Goal: Task Accomplishment & Management: Manage account settings

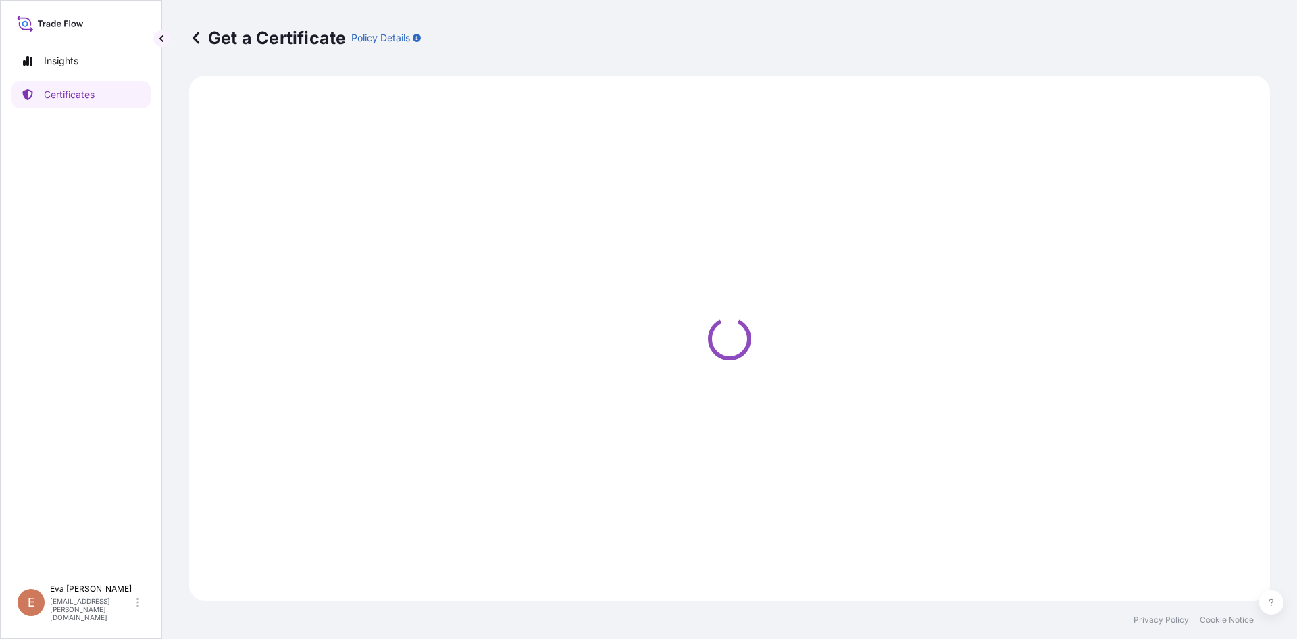
select select "Sea"
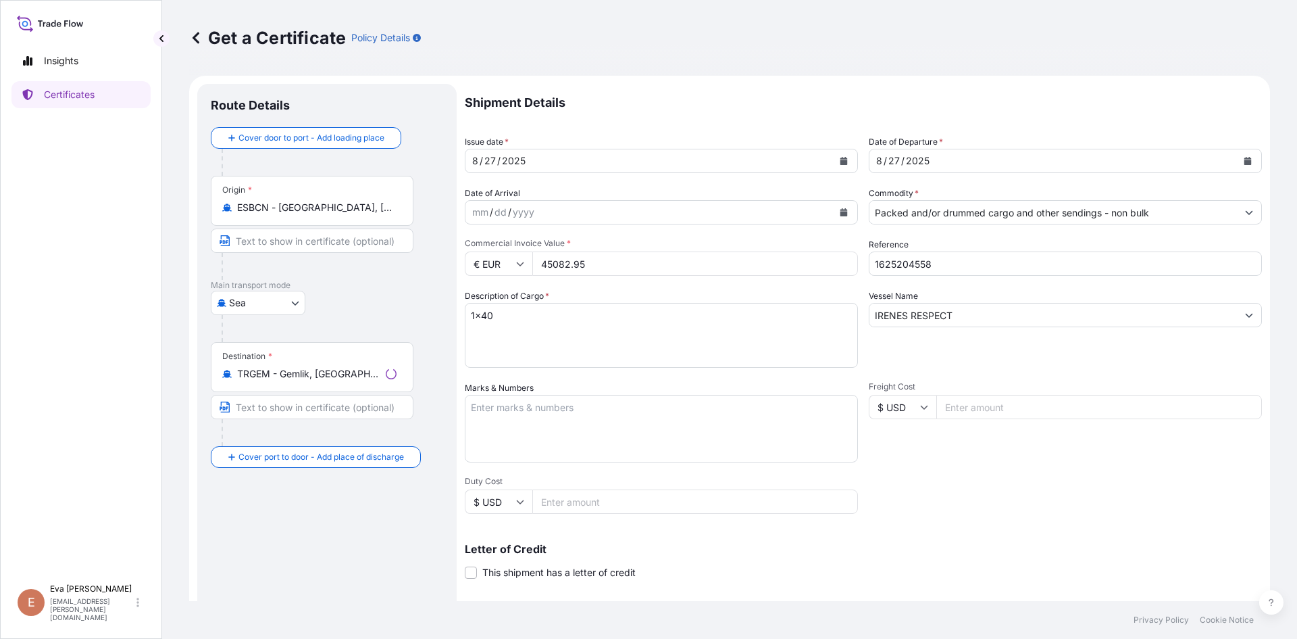
select select "32164"
click at [953, 213] on input "Packed and/or drummed cargo and other sendings - non bulk" at bounding box center [1054, 212] width 368 height 24
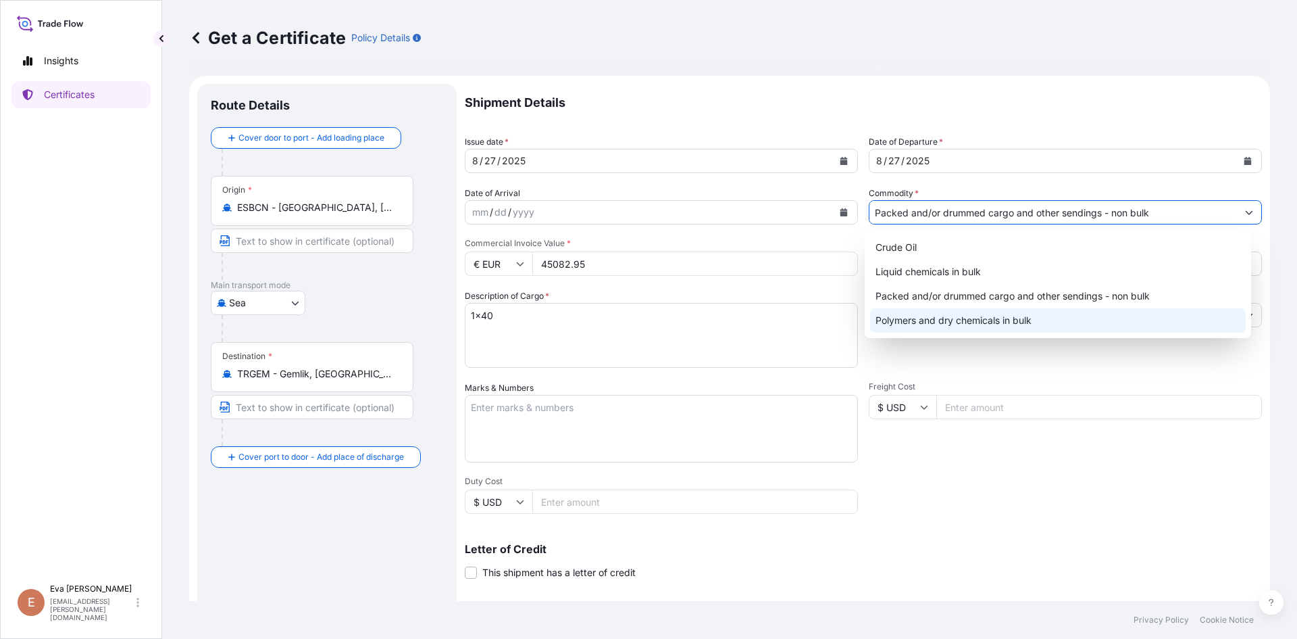
click at [962, 320] on div "Polymers and dry chemicals in bulk" at bounding box center [1058, 320] width 376 height 24
type input "Polymers and dry chemicals in bulk"
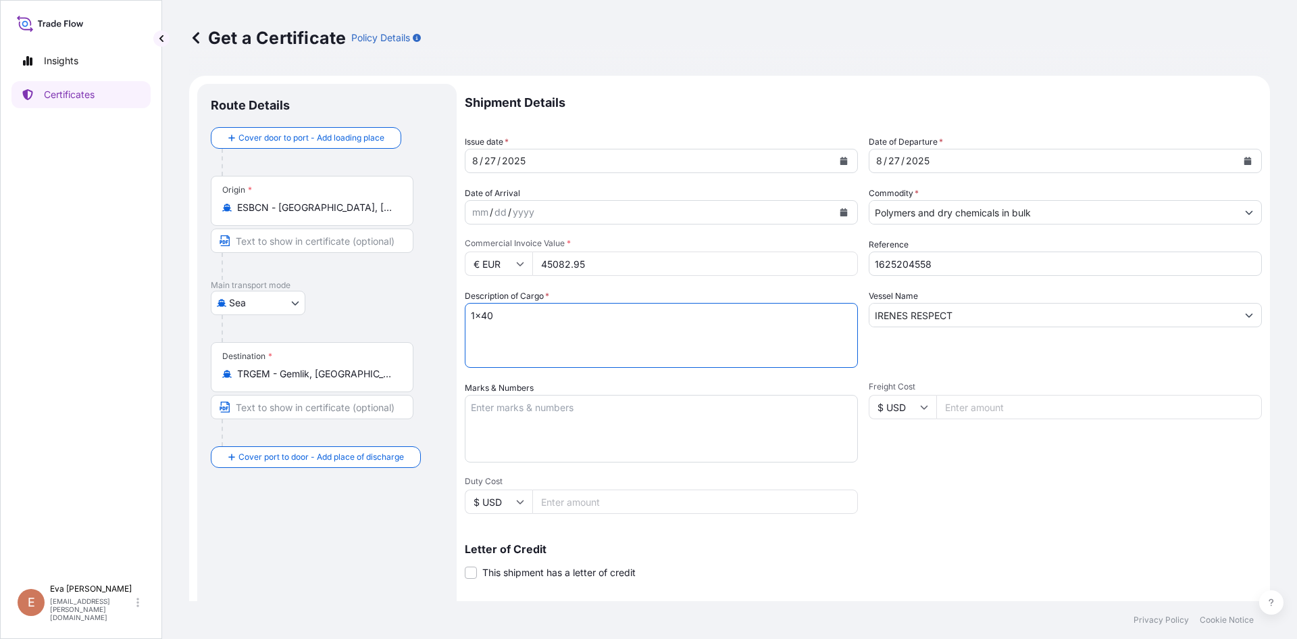
click at [487, 318] on textarea "1x40" at bounding box center [661, 335] width 393 height 65
type textarea "1x20"
drag, startPoint x: 936, startPoint y: 266, endPoint x: 903, endPoint y: 265, distance: 33.1
click at [903, 265] on input "1625204558" at bounding box center [1065, 263] width 393 height 24
type input "1625205091"
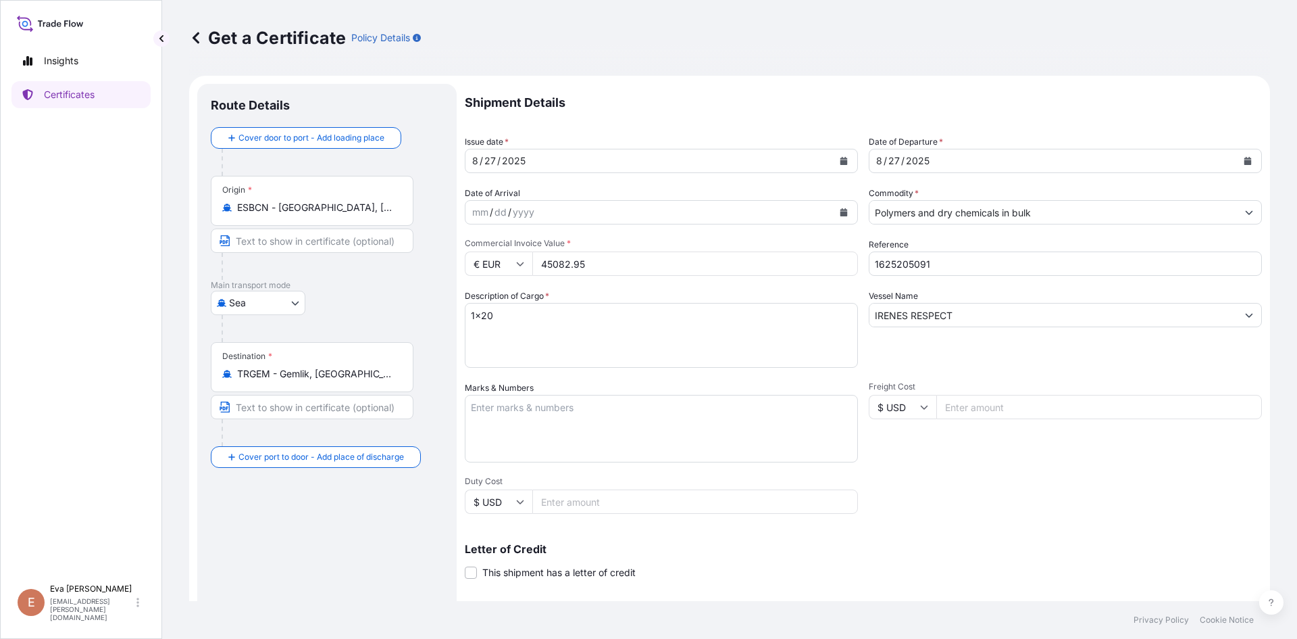
drag, startPoint x: 541, startPoint y: 262, endPoint x: 606, endPoint y: 269, distance: 65.9
click at [606, 269] on input "45082.95" at bounding box center [696, 263] width 326 height 24
click at [570, 261] on input "3583235" at bounding box center [696, 263] width 326 height 24
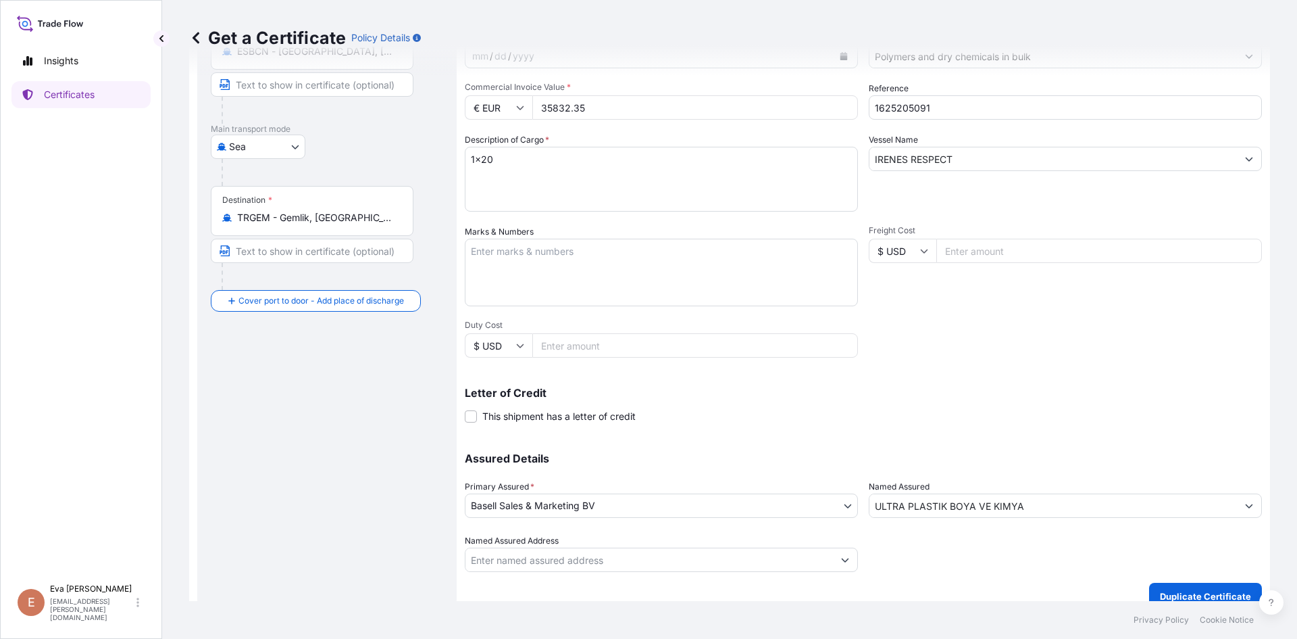
scroll to position [173, 0]
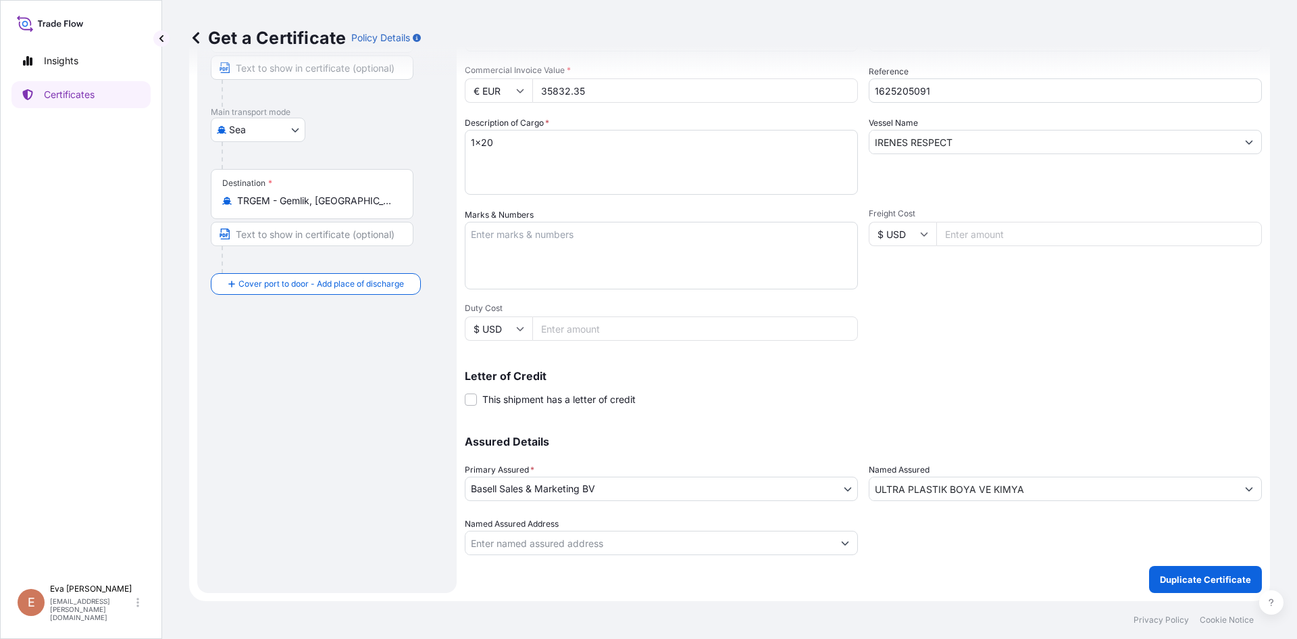
type input "35832.35"
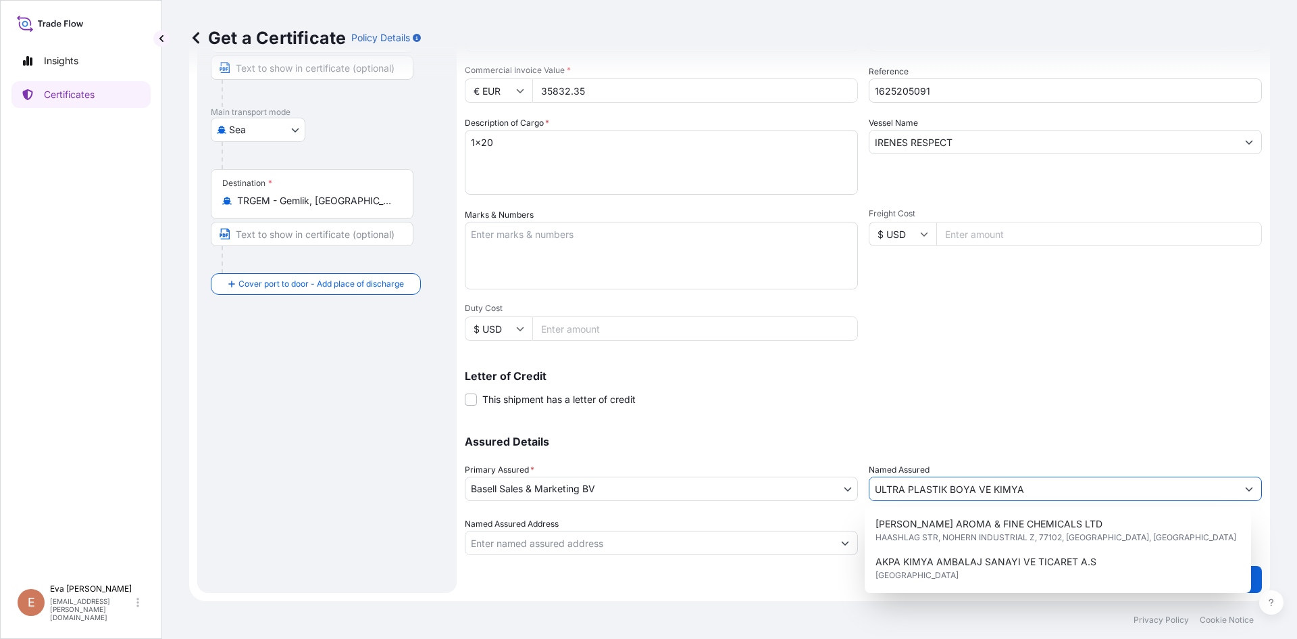
drag, startPoint x: 1047, startPoint y: 483, endPoint x: 753, endPoint y: 492, distance: 293.4
click at [753, 492] on div "Assured Details Primary Assured * Basell Sales & Marketing BV Basell Poliolefin…" at bounding box center [863, 487] width 797 height 135
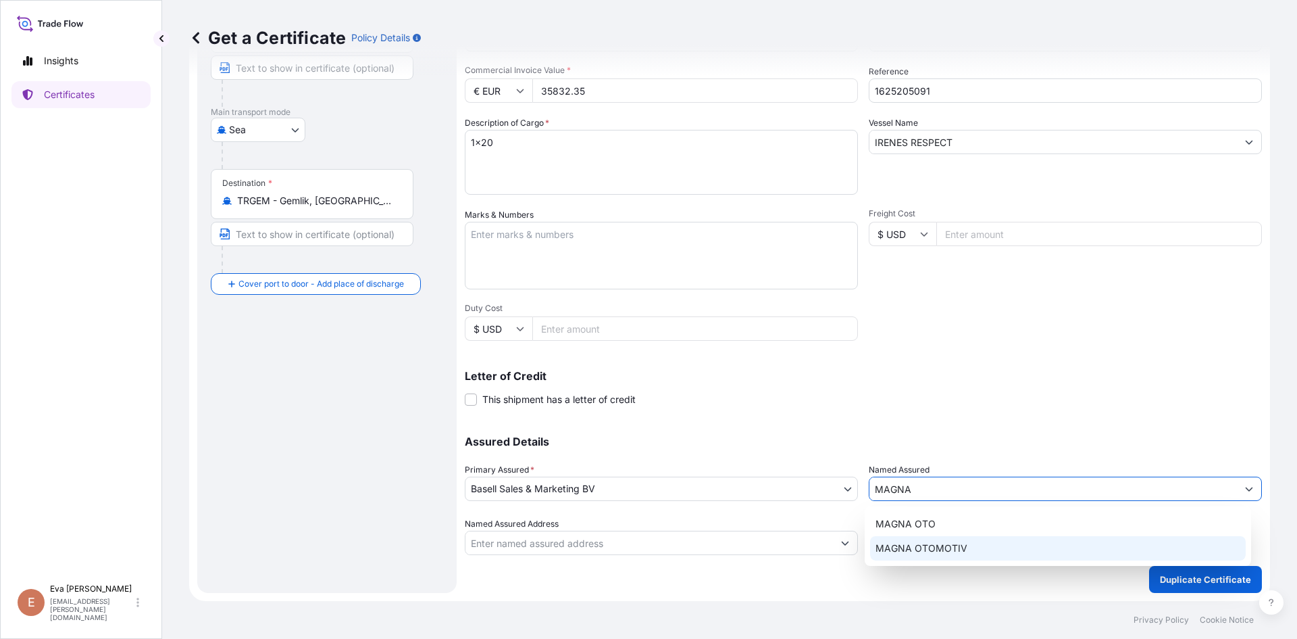
click at [921, 549] on span "MAGNA OTOMOTIV" at bounding box center [922, 548] width 92 height 14
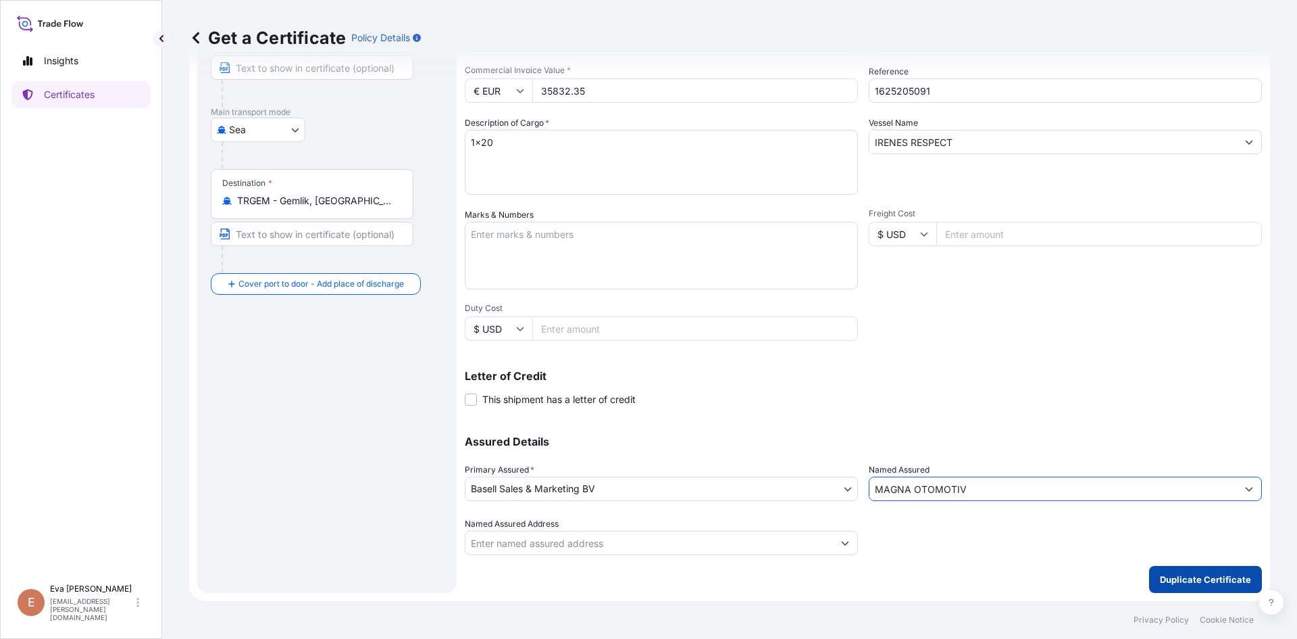
type input "MAGNA OTOMOTIV"
click at [1165, 581] on p "Duplicate Certificate" at bounding box center [1205, 579] width 91 height 14
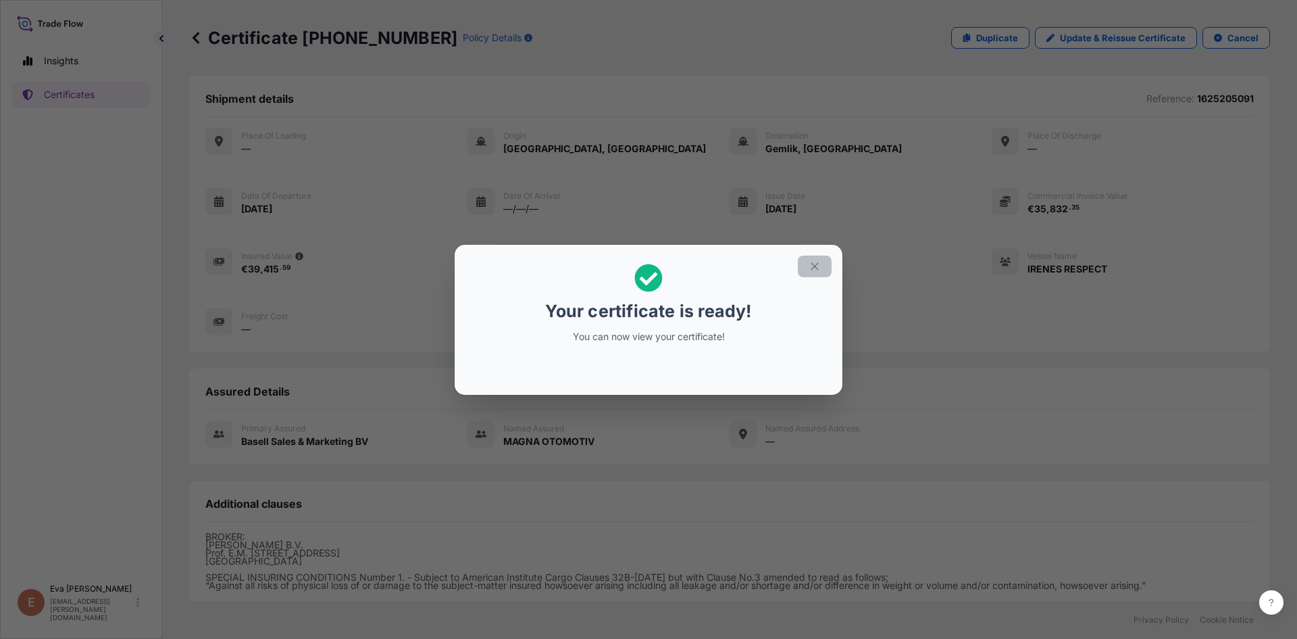
click at [817, 266] on icon "button" at bounding box center [815, 266] width 12 height 12
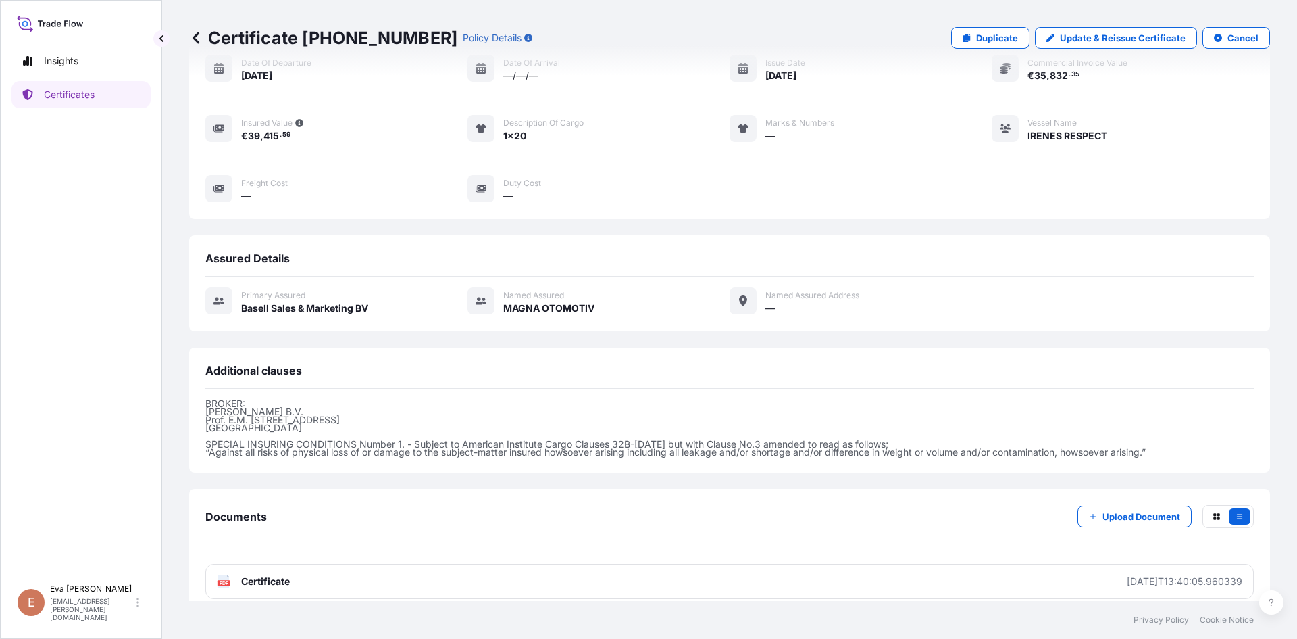
scroll to position [147, 0]
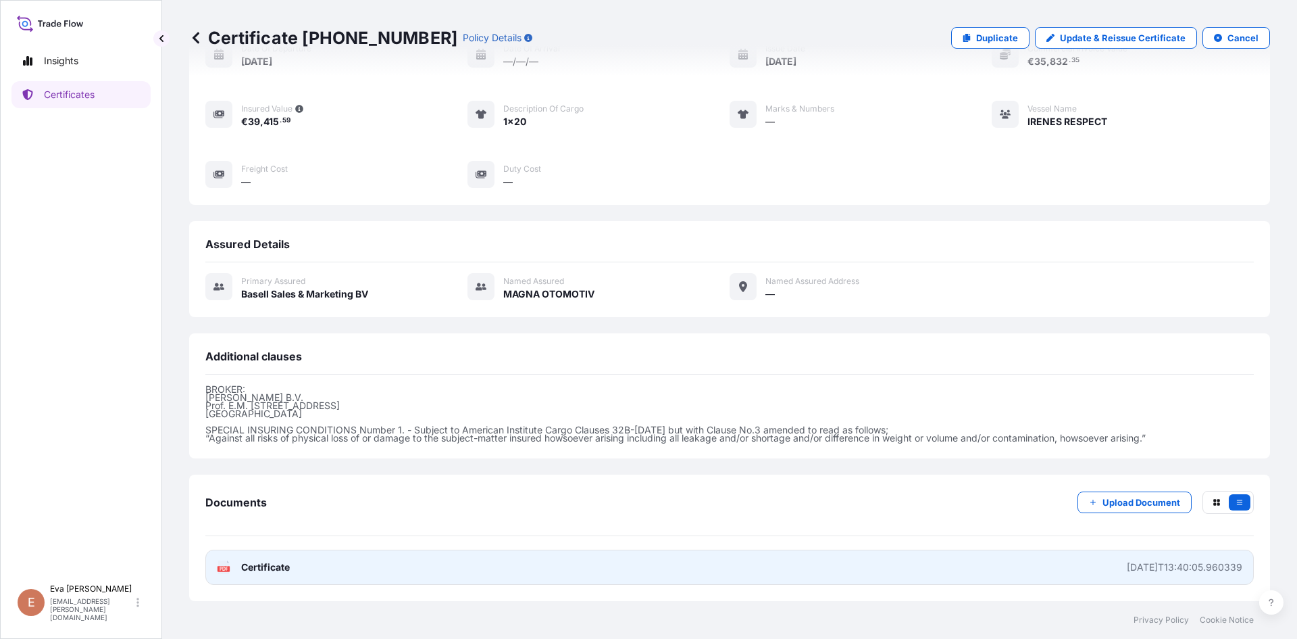
click at [232, 575] on link "PDF Certificate [DATE]T13:40:05.960339" at bounding box center [729, 566] width 1049 height 35
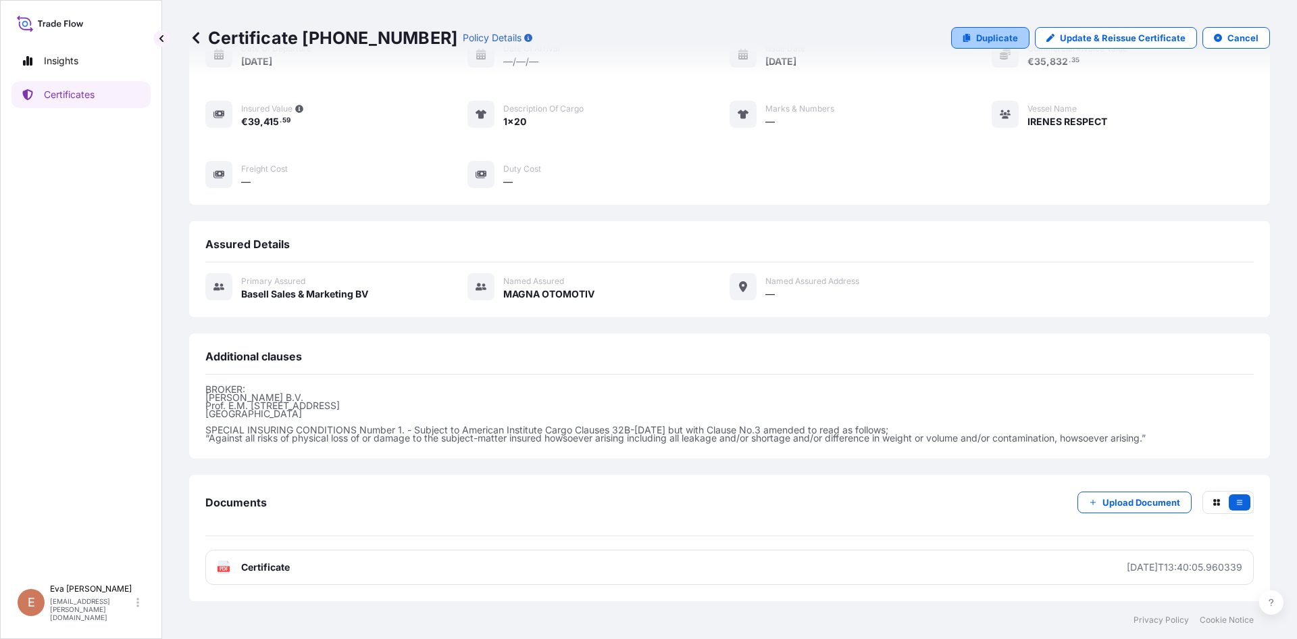
click at [1004, 41] on p "Duplicate" at bounding box center [997, 38] width 42 height 14
select select "Sea"
select select "32164"
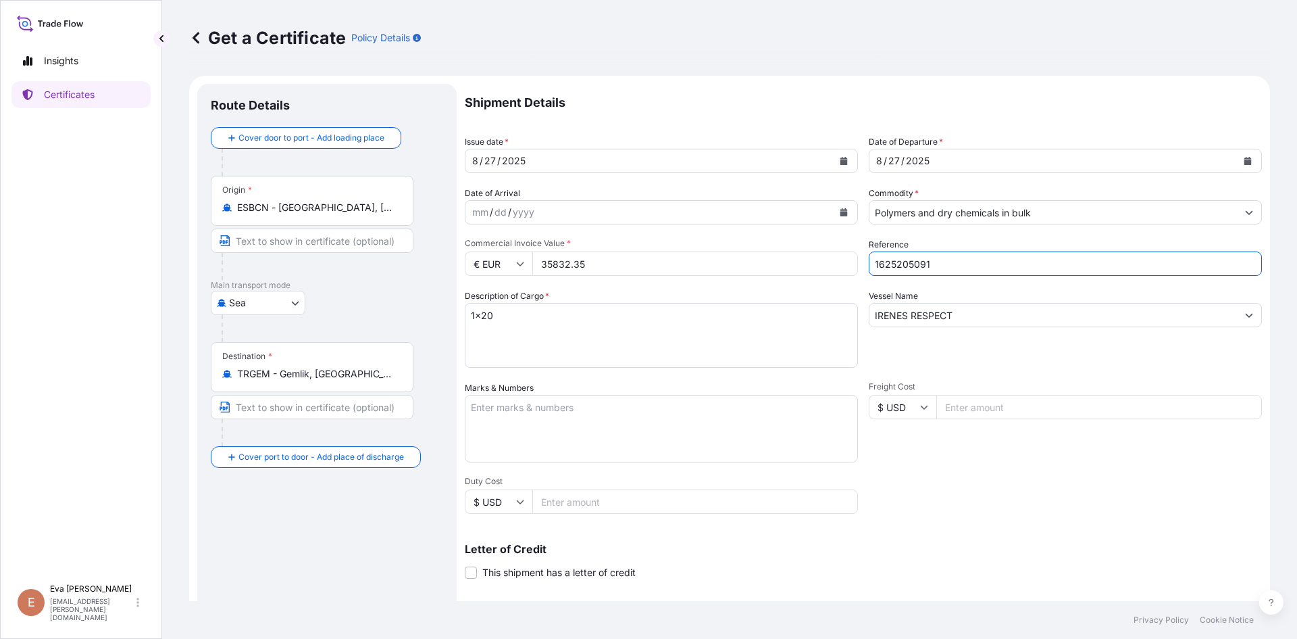
drag, startPoint x: 926, startPoint y: 267, endPoint x: 903, endPoint y: 266, distance: 23.7
click at [903, 266] on input "1625205091" at bounding box center [1065, 263] width 393 height 24
type input "1625203698"
drag, startPoint x: 587, startPoint y: 259, endPoint x: 554, endPoint y: 259, distance: 32.4
click at [554, 259] on input "35832.35" at bounding box center [696, 263] width 326 height 24
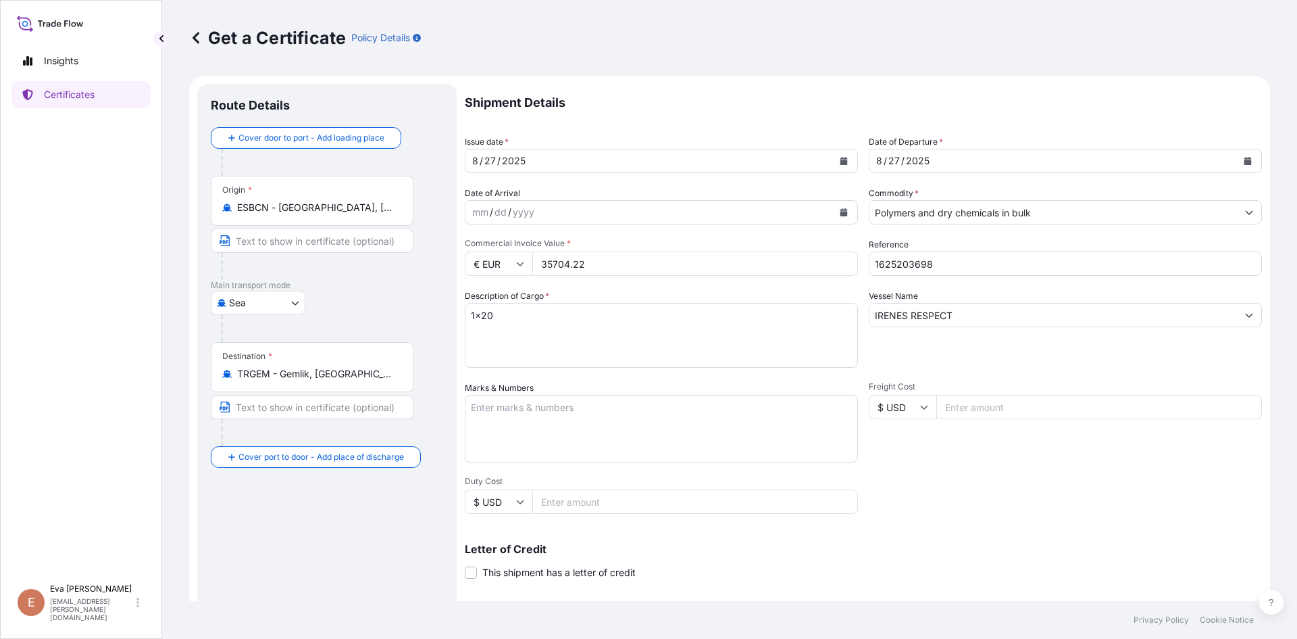
type input "35704.22"
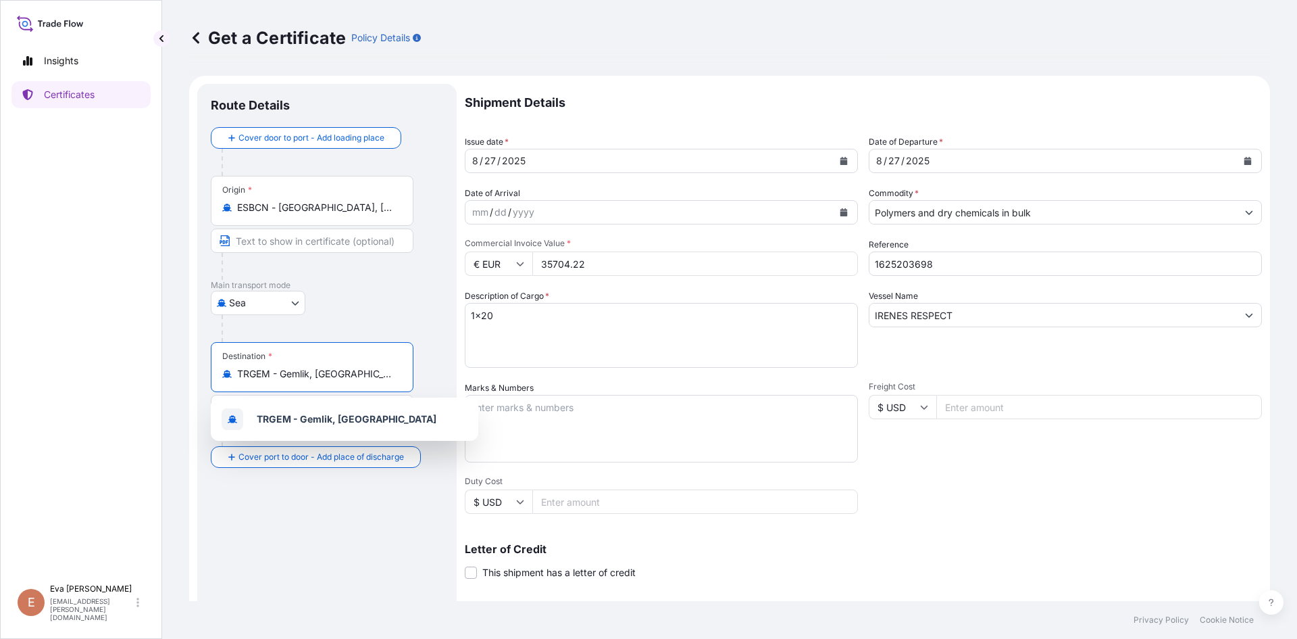
drag, startPoint x: 364, startPoint y: 376, endPoint x: 182, endPoint y: 372, distance: 181.8
click at [182, 372] on div "Get a Certificate Policy Details Route Details Cover door to port - Add loading…" at bounding box center [729, 300] width 1135 height 601
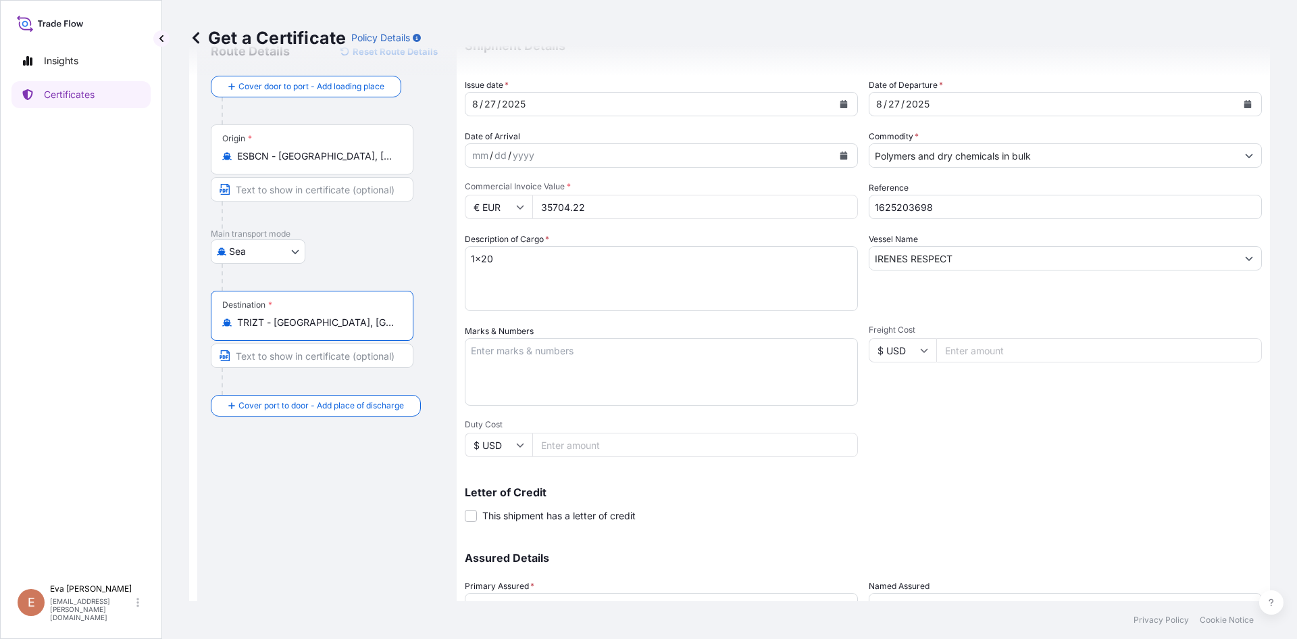
scroll to position [173, 0]
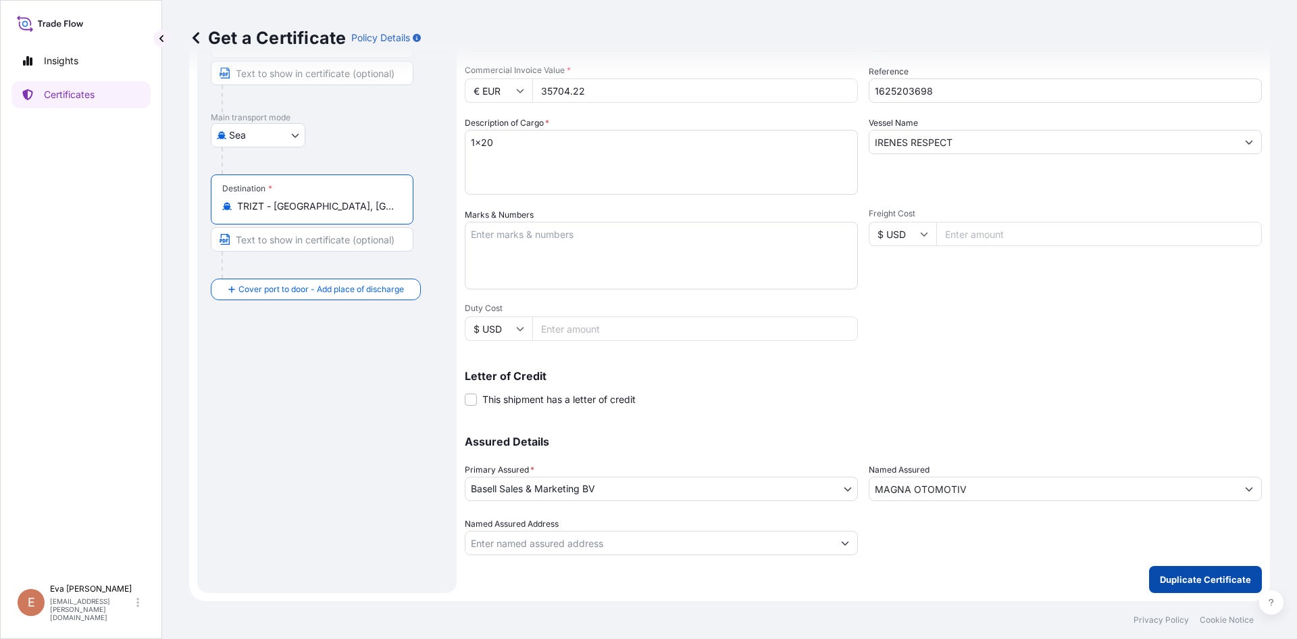
type input "TRIZT - [GEOGRAPHIC_DATA], [GEOGRAPHIC_DATA]"
click at [1175, 582] on p "Duplicate Certificate" at bounding box center [1205, 579] width 91 height 14
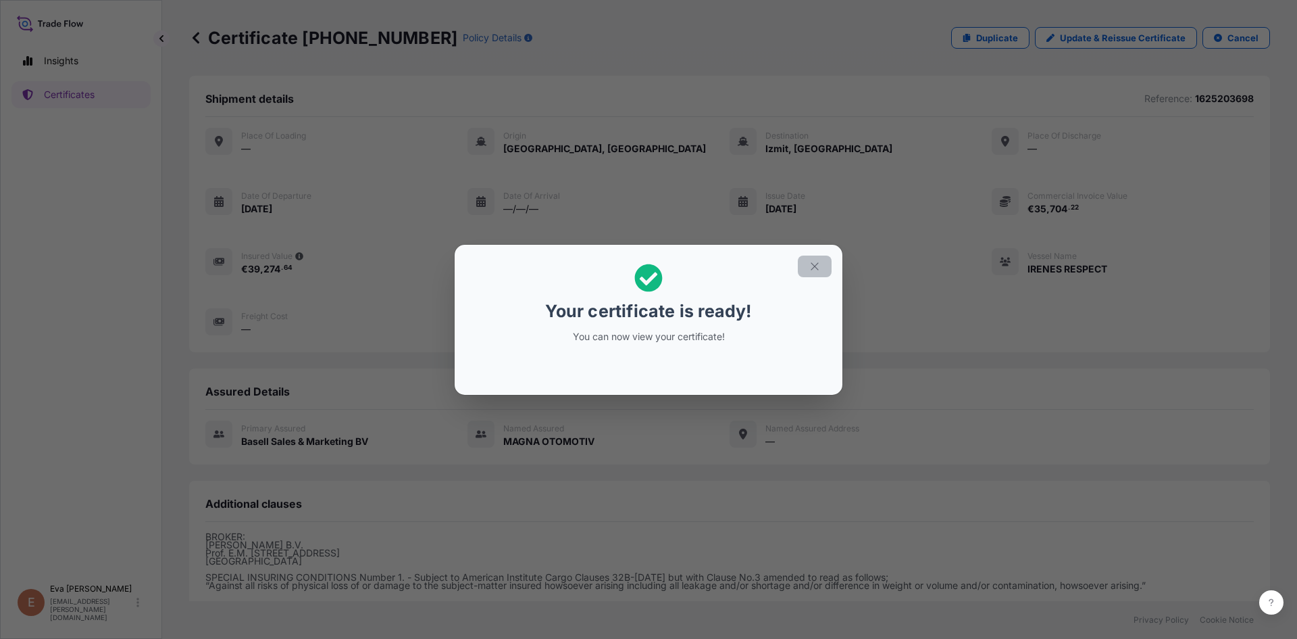
click at [814, 274] on button "button" at bounding box center [815, 266] width 34 height 22
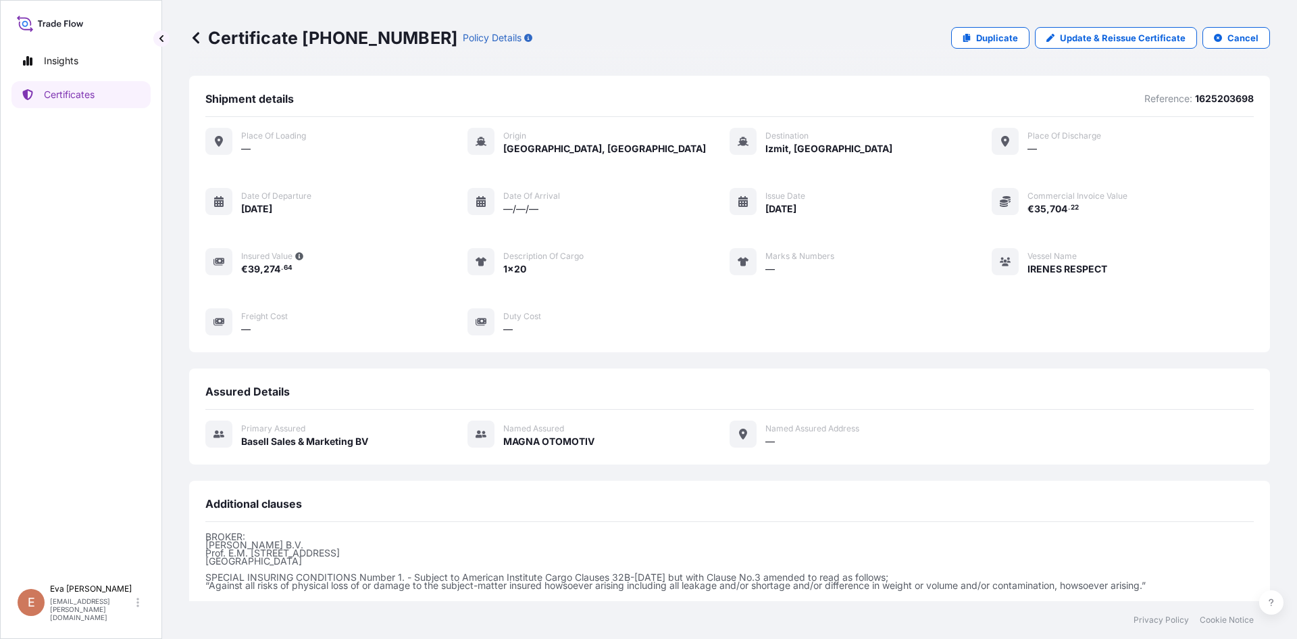
scroll to position [147, 0]
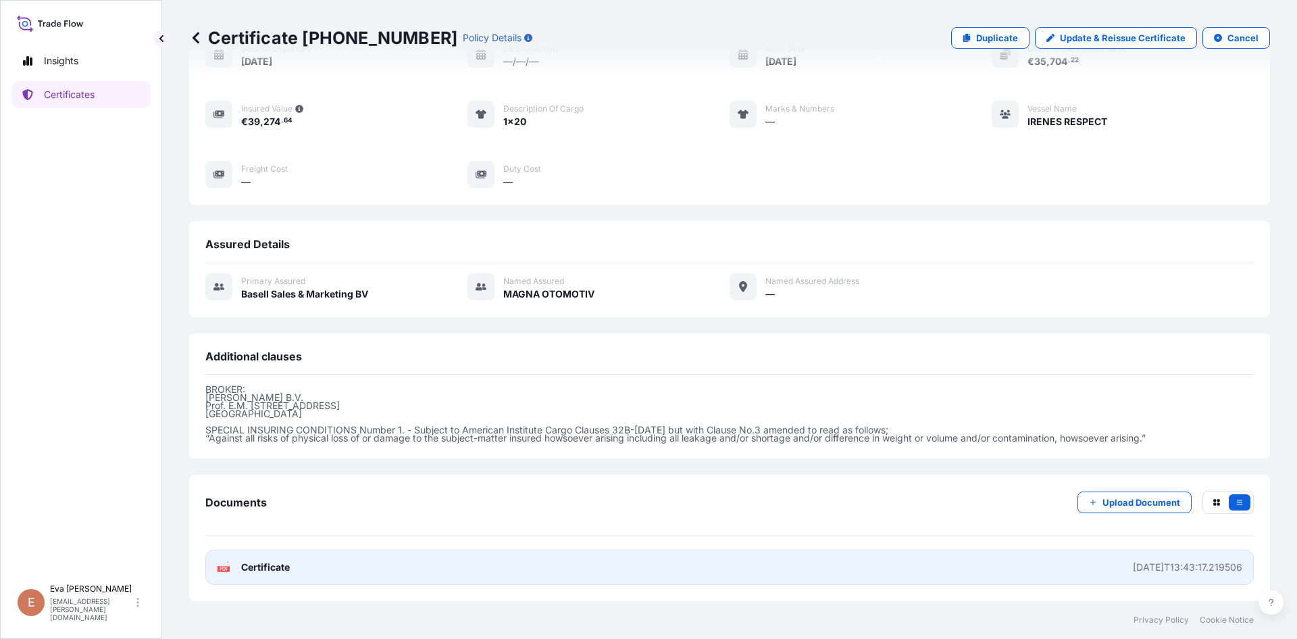
click at [224, 570] on text "PDF" at bounding box center [224, 568] width 9 height 5
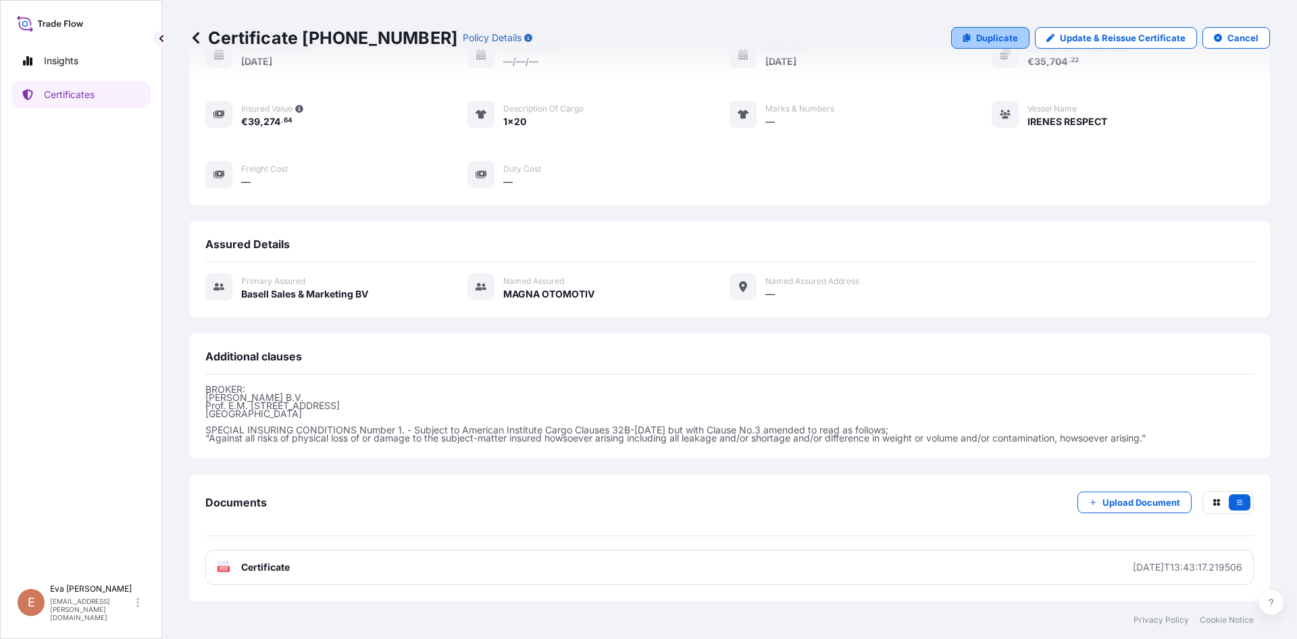
click at [983, 39] on p "Duplicate" at bounding box center [997, 38] width 42 height 14
select select "Sea"
select select "32164"
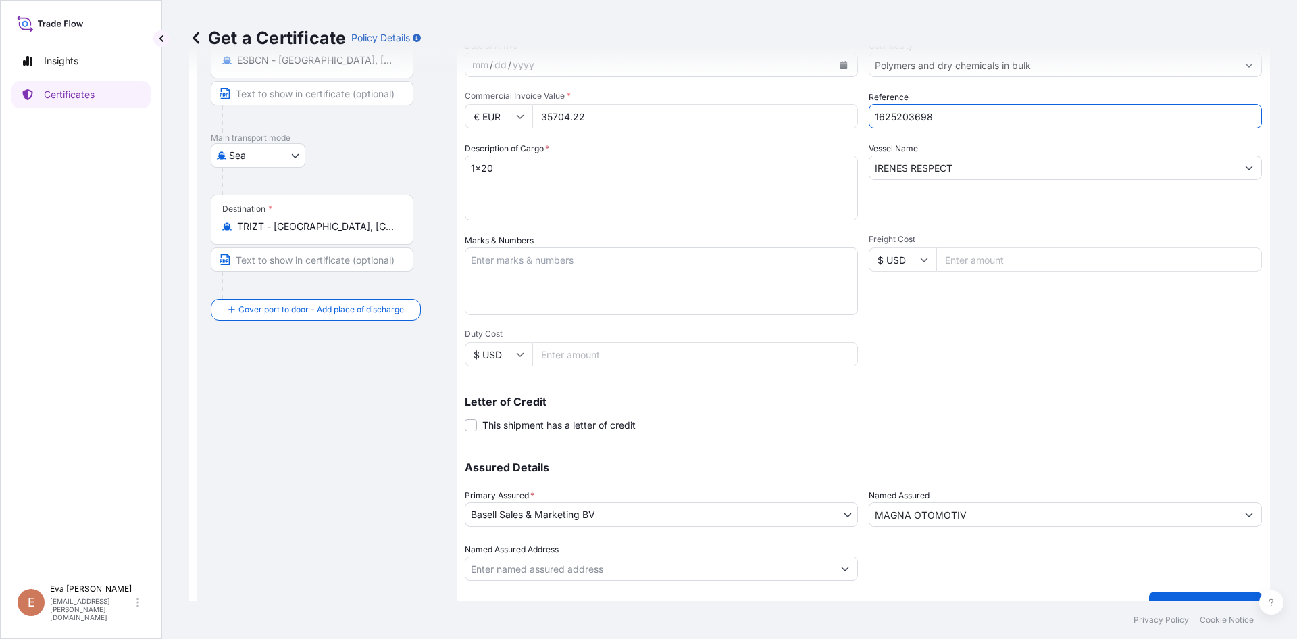
drag, startPoint x: 940, startPoint y: 118, endPoint x: 905, endPoint y: 118, distance: 35.1
click at [905, 118] on input "1625203698" at bounding box center [1065, 116] width 393 height 24
type input "1625204620"
drag, startPoint x: 585, startPoint y: 112, endPoint x: 493, endPoint y: 110, distance: 92.6
click at [495, 113] on div "€ EUR 35704.22" at bounding box center [661, 116] width 393 height 24
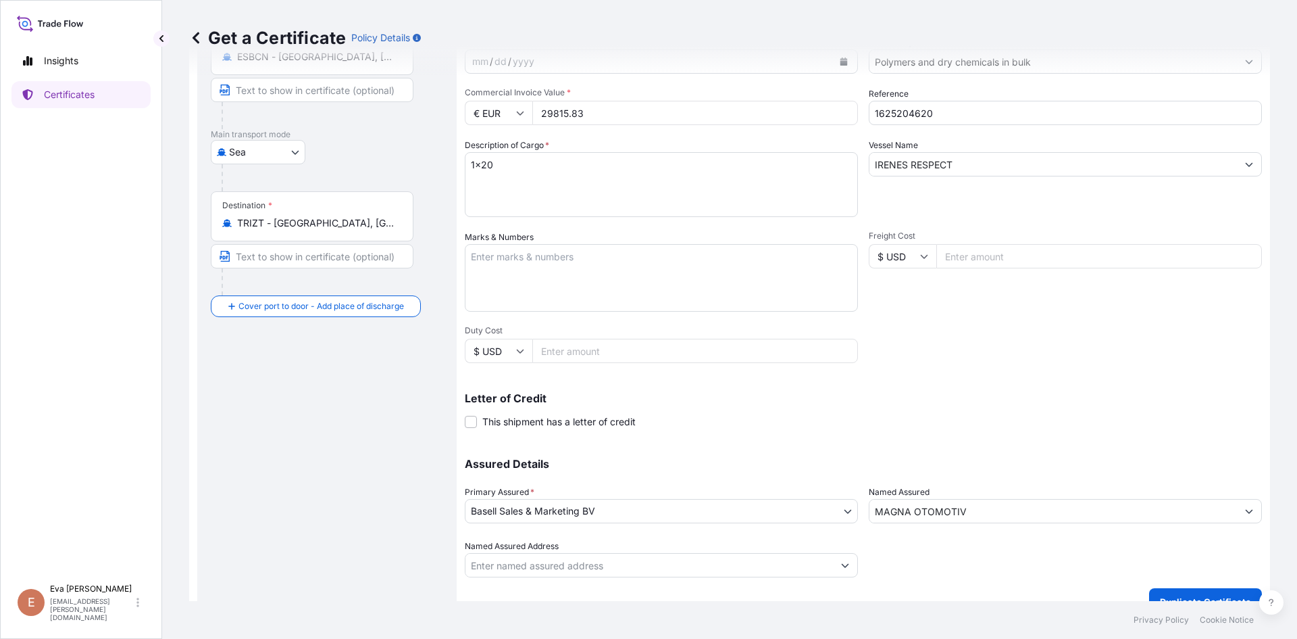
scroll to position [173, 0]
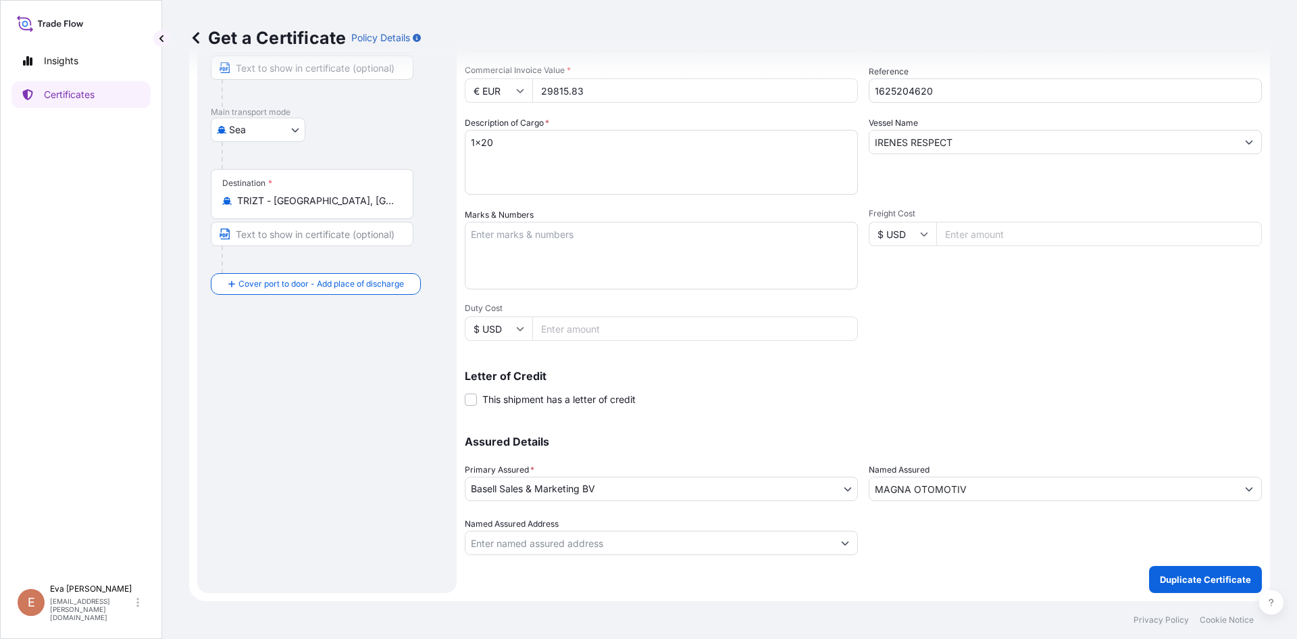
type input "29815.83"
click at [1175, 580] on p "Duplicate Certificate" at bounding box center [1205, 579] width 91 height 14
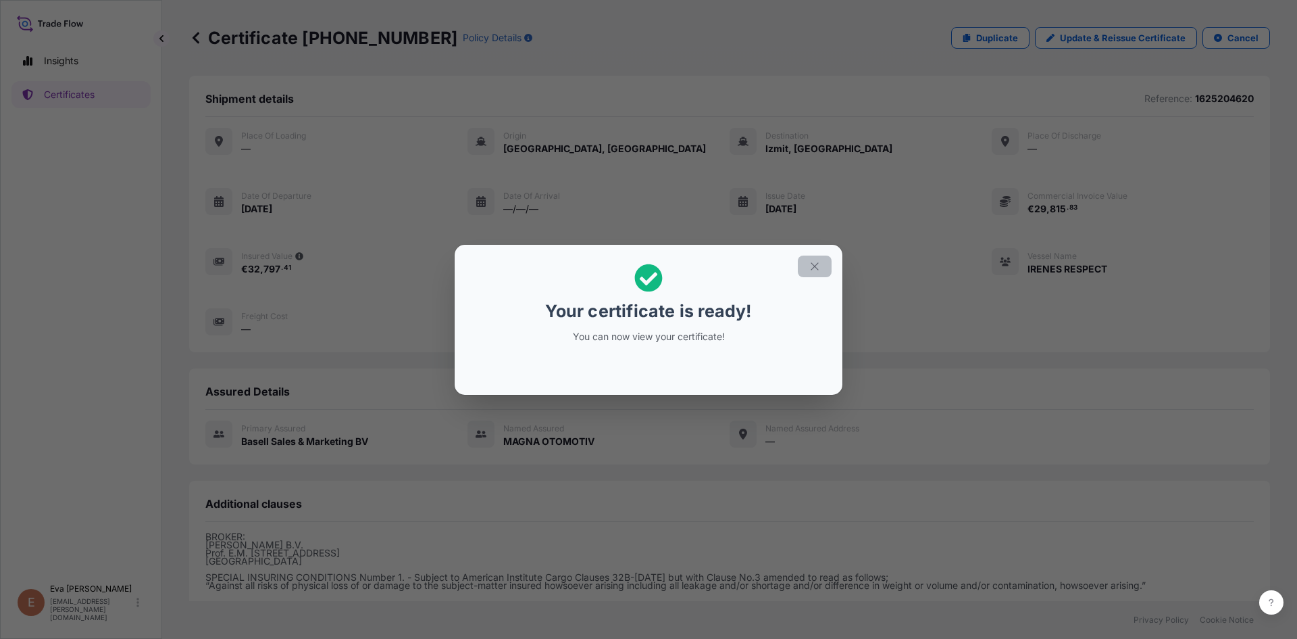
click at [816, 262] on icon "button" at bounding box center [815, 266] width 12 height 12
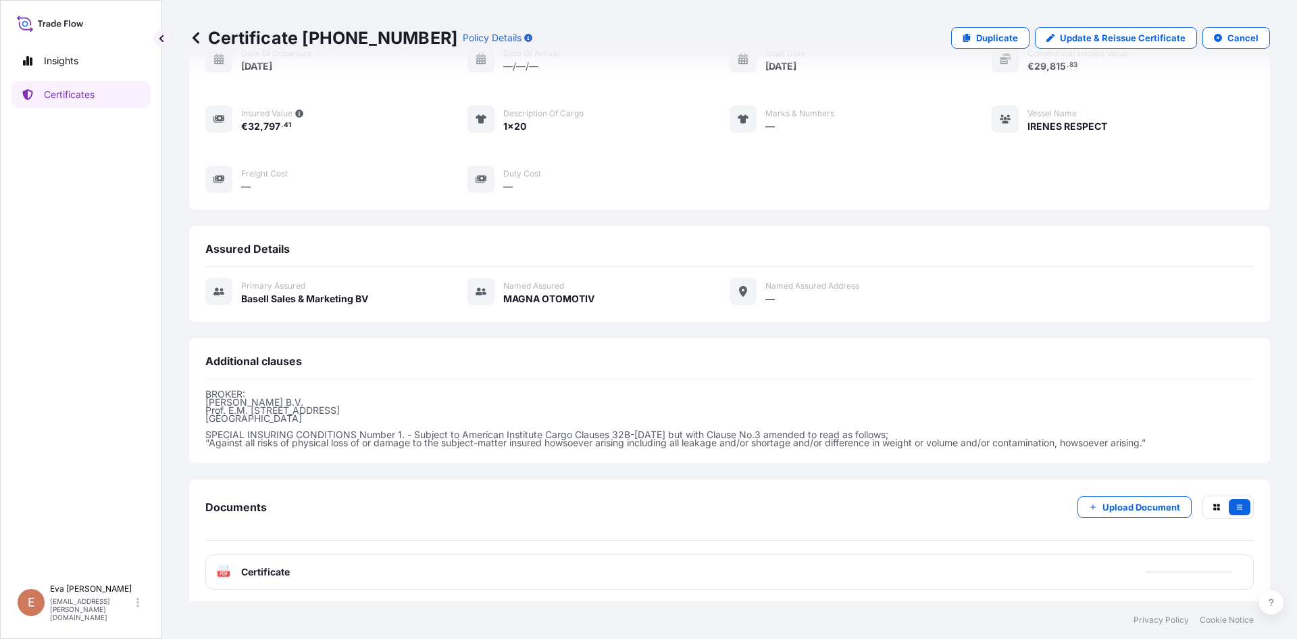
scroll to position [147, 0]
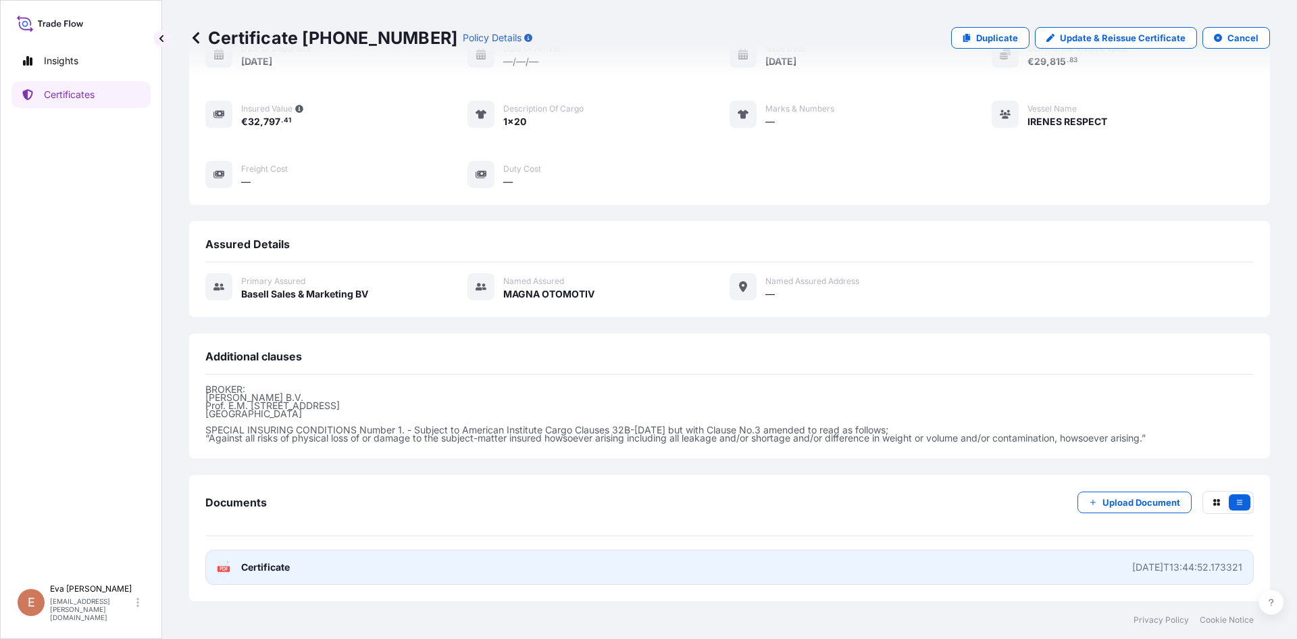
click at [225, 572] on icon at bounding box center [223, 567] width 11 height 14
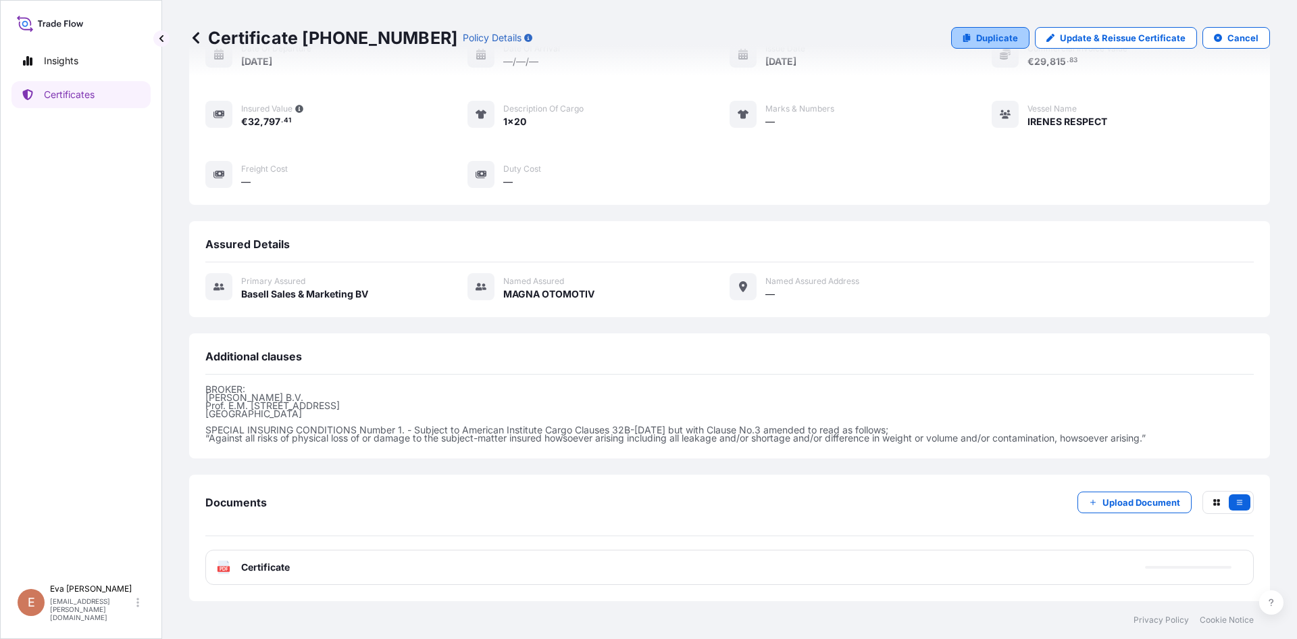
click at [1000, 44] on p "Duplicate" at bounding box center [997, 38] width 42 height 14
select select "Sea"
select select "32164"
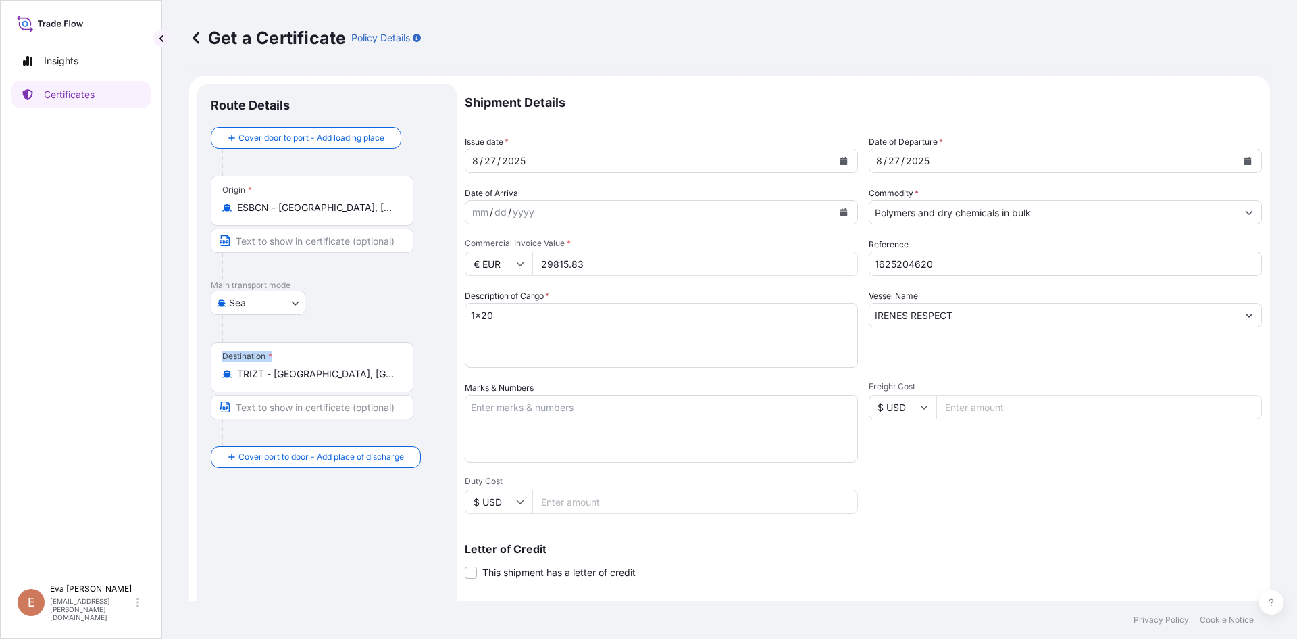
drag, startPoint x: 362, startPoint y: 383, endPoint x: 191, endPoint y: 362, distance: 172.3
click at [191, 362] on form "Route Details Cover door to port - Add loading place Place of loading Road / In…" at bounding box center [729, 425] width 1081 height 698
click at [332, 382] on div "Destination * TRIZT - [GEOGRAPHIC_DATA], [GEOGRAPHIC_DATA]" at bounding box center [312, 367] width 203 height 50
click at [332, 380] on input "TRIZT - [GEOGRAPHIC_DATA], [GEOGRAPHIC_DATA]" at bounding box center [316, 374] width 159 height 14
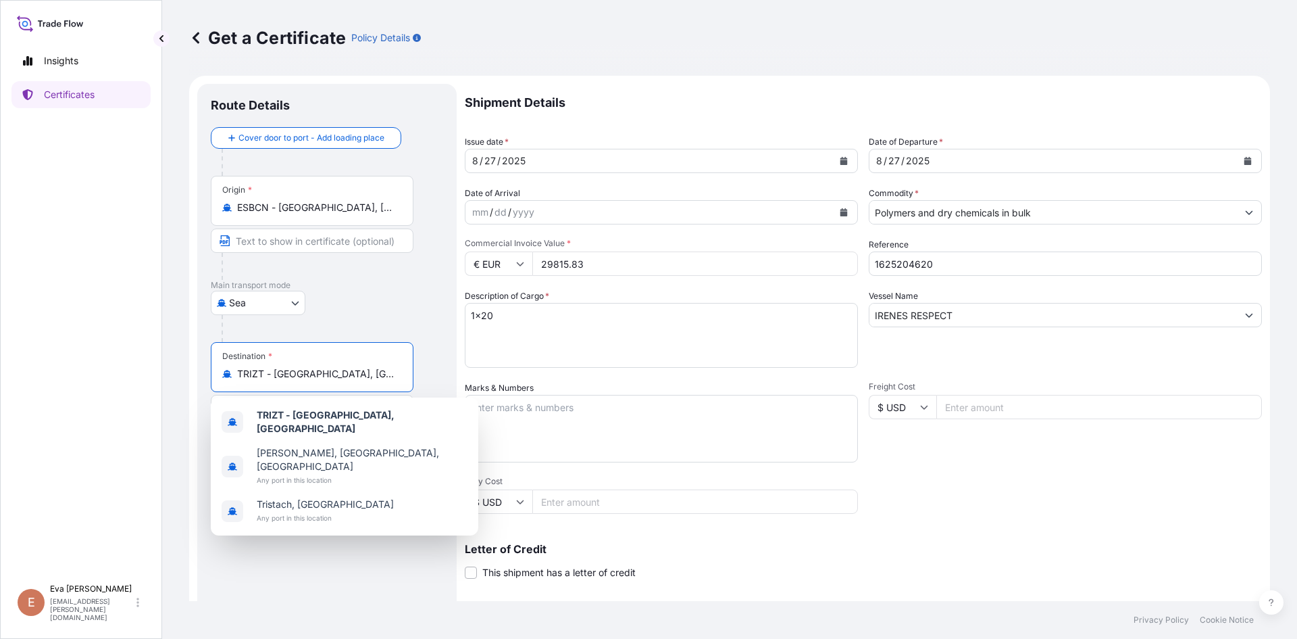
drag, startPoint x: 341, startPoint y: 374, endPoint x: 233, endPoint y: 378, distance: 107.5
click at [233, 378] on div "TRIZT - [GEOGRAPHIC_DATA], [GEOGRAPHIC_DATA]" at bounding box center [312, 374] width 180 height 14
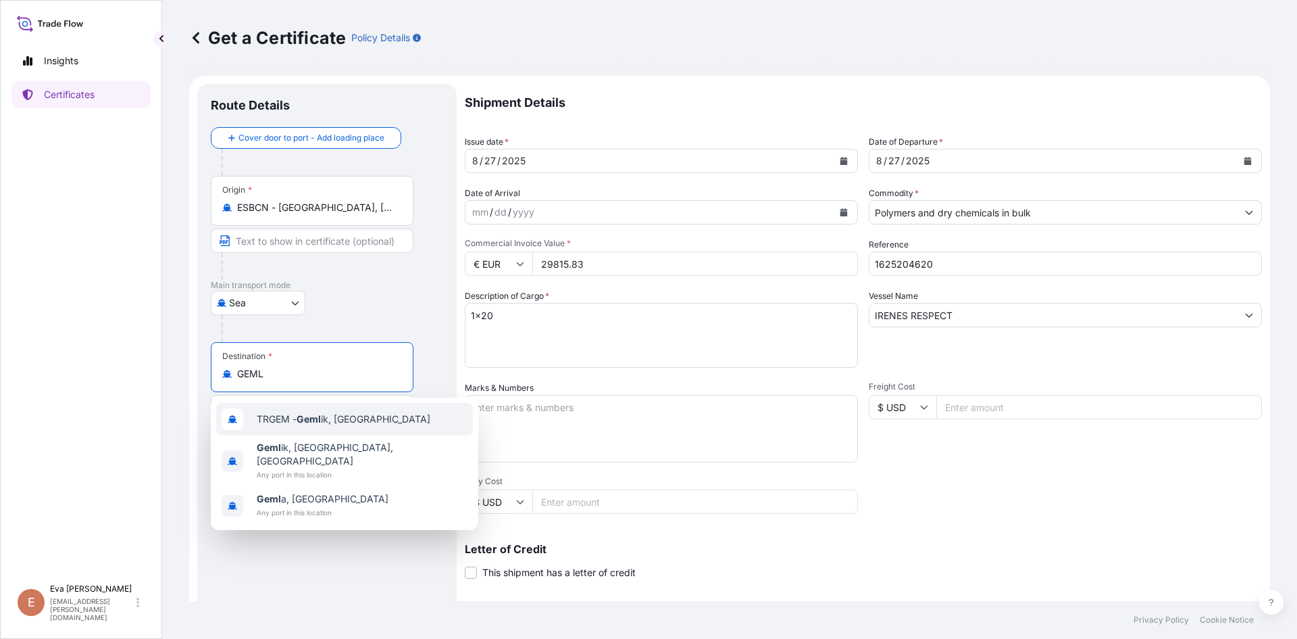
click at [286, 426] on div "TRGEM - [PERSON_NAME], [GEOGRAPHIC_DATA]" at bounding box center [344, 419] width 257 height 32
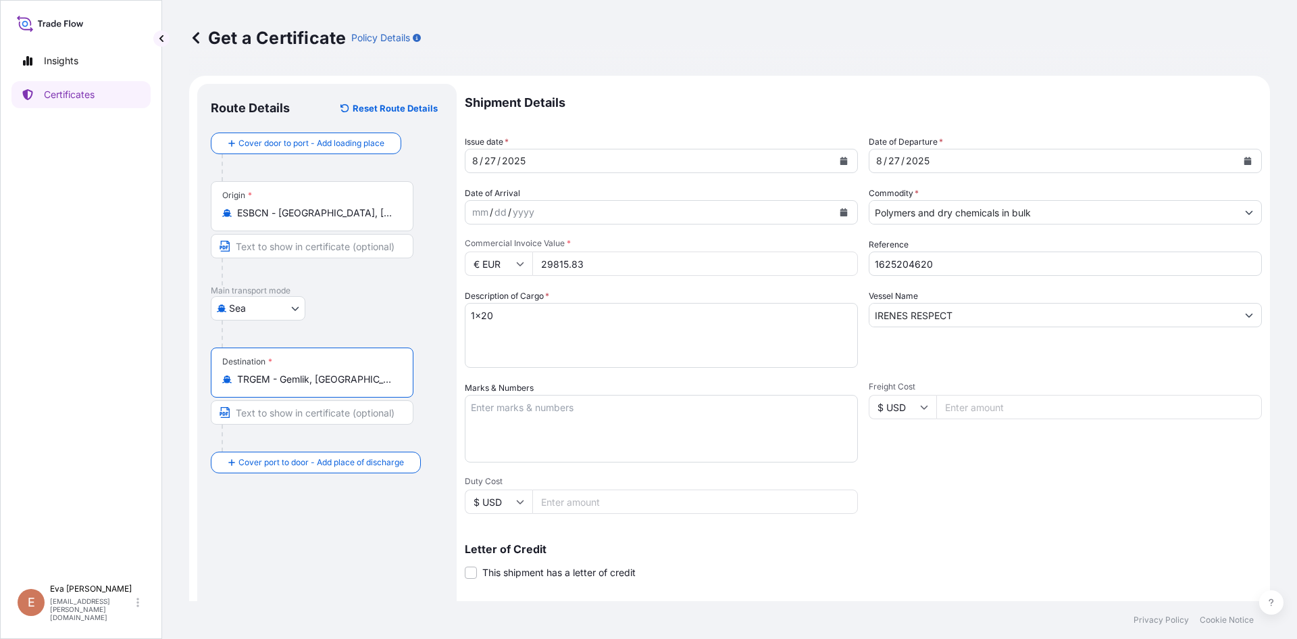
type input "TRGEM - Gemlik, [GEOGRAPHIC_DATA]"
drag, startPoint x: 938, startPoint y: 265, endPoint x: 905, endPoint y: 267, distance: 33.2
click at [905, 267] on input "1625204620" at bounding box center [1065, 263] width 393 height 24
type input "1625204611"
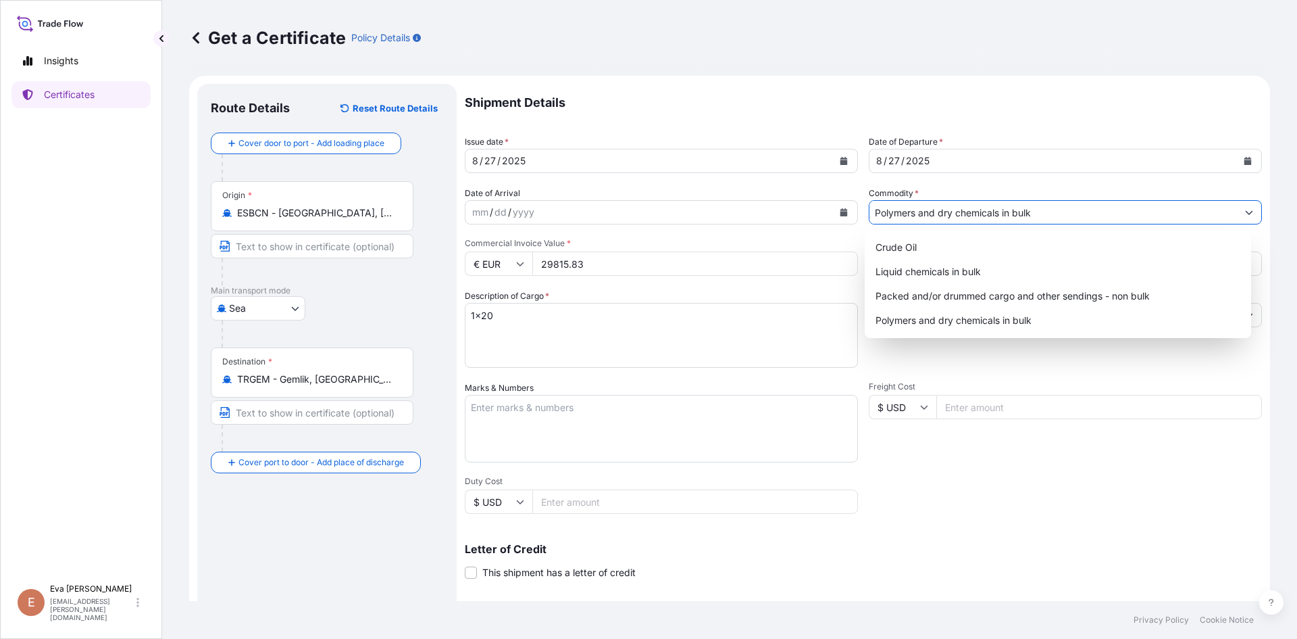
click at [931, 216] on input "Polymers and dry chemicals in bulk" at bounding box center [1054, 212] width 368 height 24
click at [958, 303] on div "Packed and/or drummed cargo and other sendings - non bulk" at bounding box center [1058, 296] width 376 height 24
type input "Packed and/or drummed cargo and other sendings - non bulk"
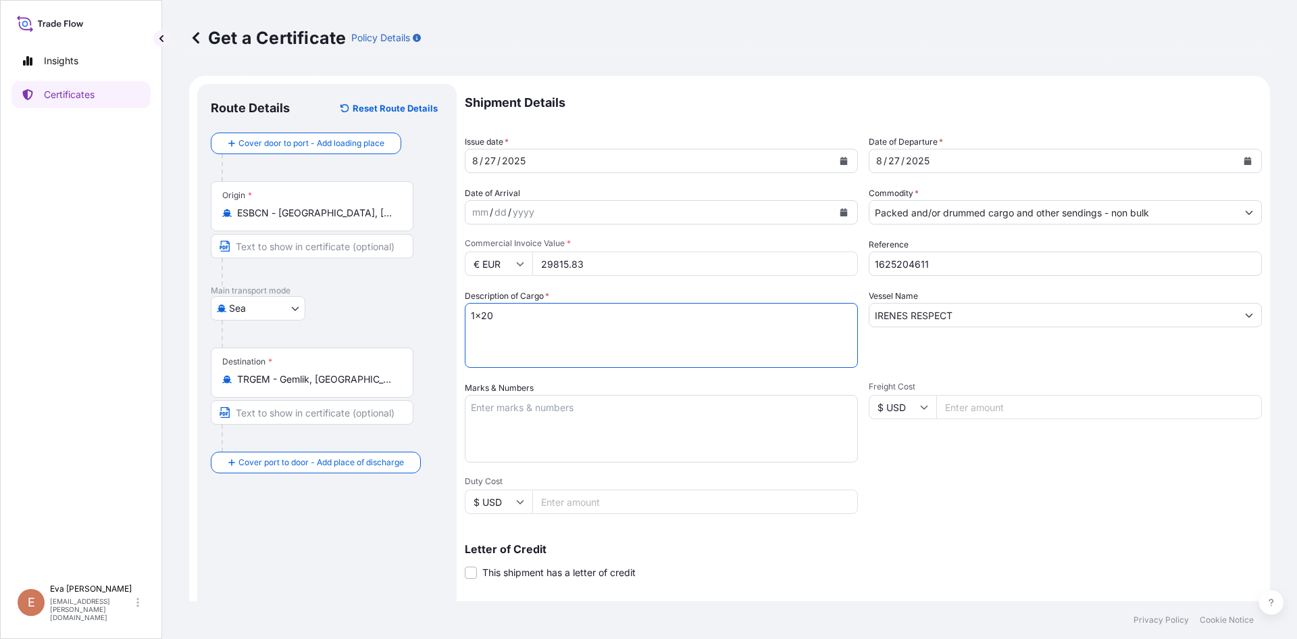
drag, startPoint x: 487, startPoint y: 313, endPoint x: 505, endPoint y: 332, distance: 26.3
click at [486, 313] on textarea "1x20" at bounding box center [661, 335] width 393 height 65
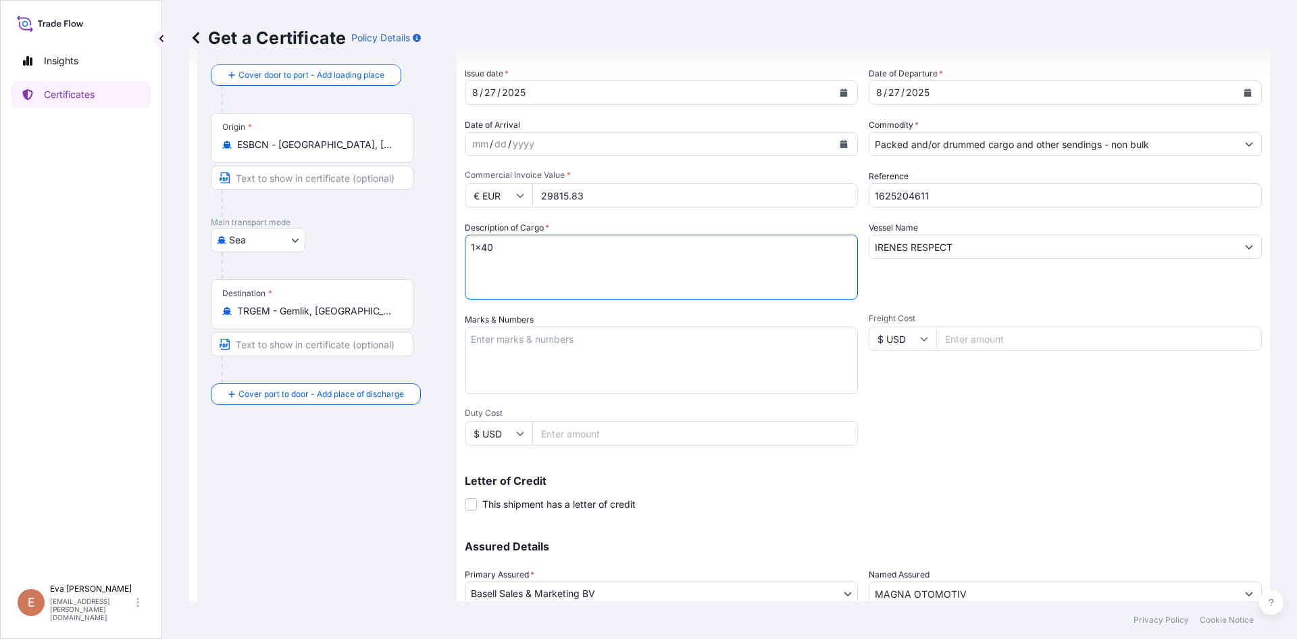
scroll to position [173, 0]
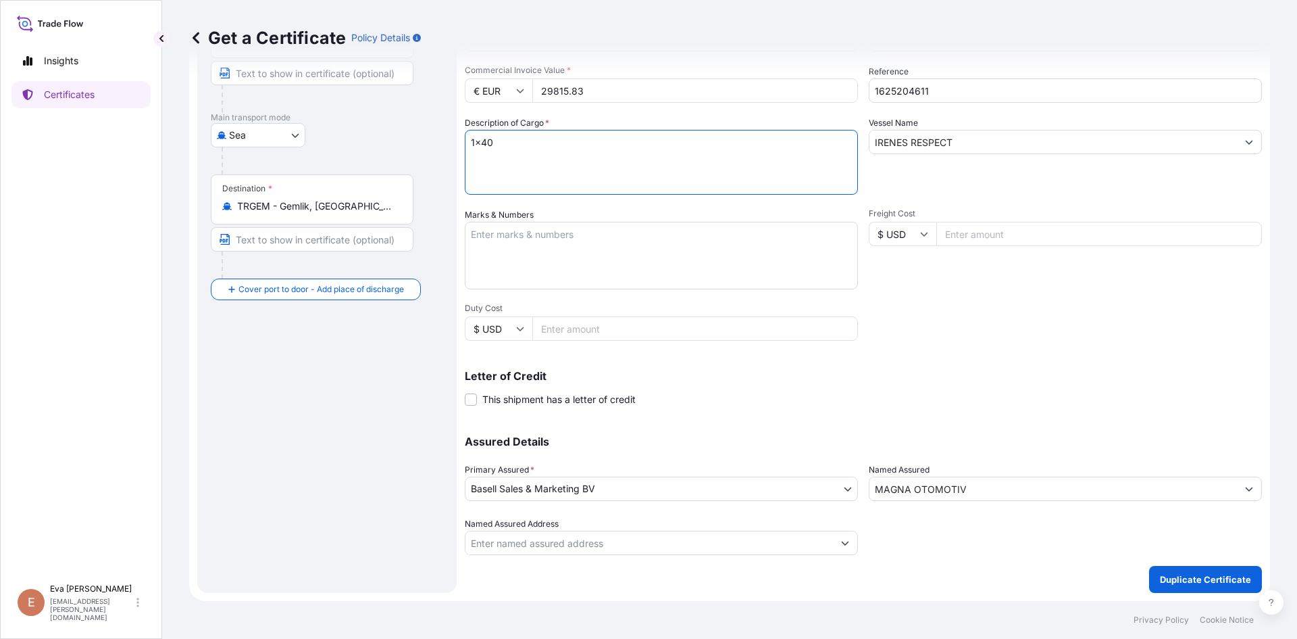
type textarea "1x40"
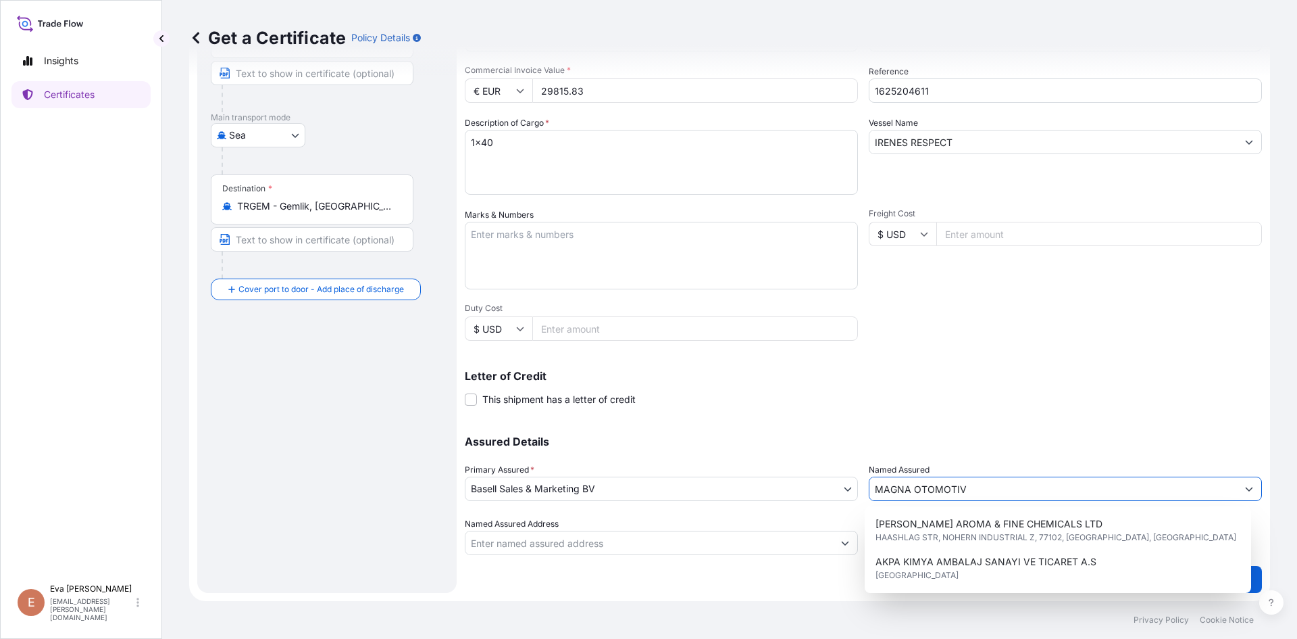
drag, startPoint x: 1005, startPoint y: 493, endPoint x: 793, endPoint y: 474, distance: 213.0
click at [793, 474] on div "Assured Details Primary Assured * Basell Sales & Marketing BV Basell Poliolefin…" at bounding box center [863, 487] width 797 height 135
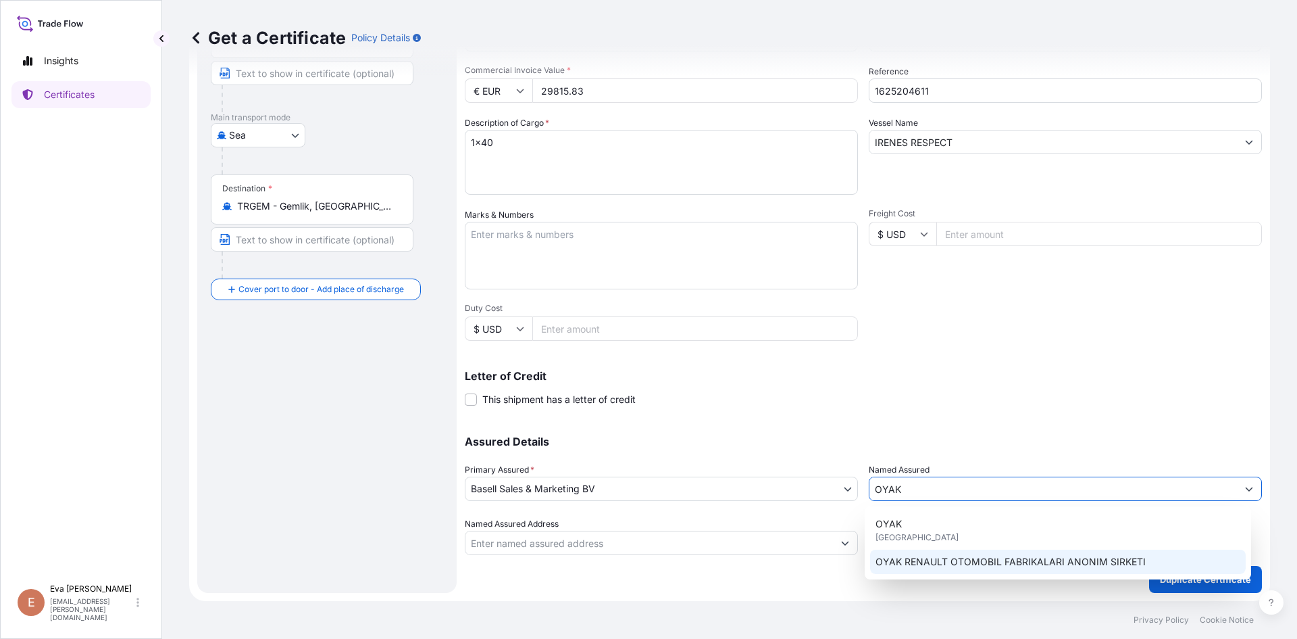
click at [945, 558] on span "OYAK RENAULT OTOMOBIL FABRIKALARI ANONIM SIRKETI" at bounding box center [1011, 562] width 270 height 14
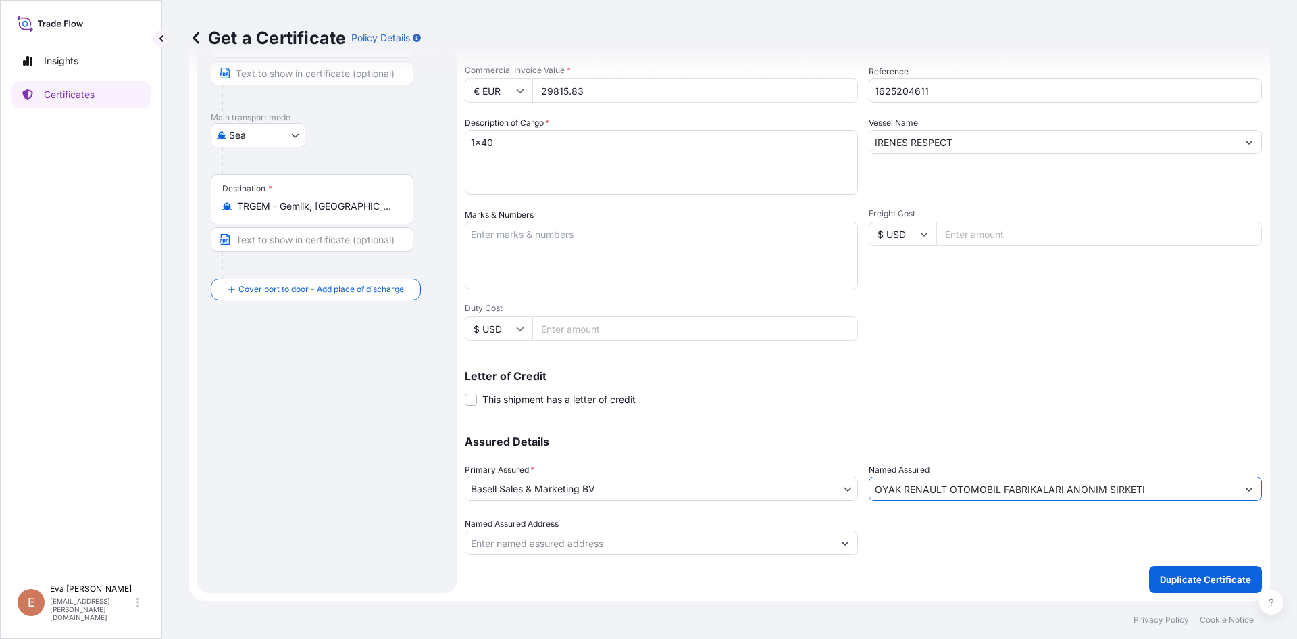
type input "OYAK RENAULT OTOMOBIL FABRIKALARI ANONIM SIRKETI"
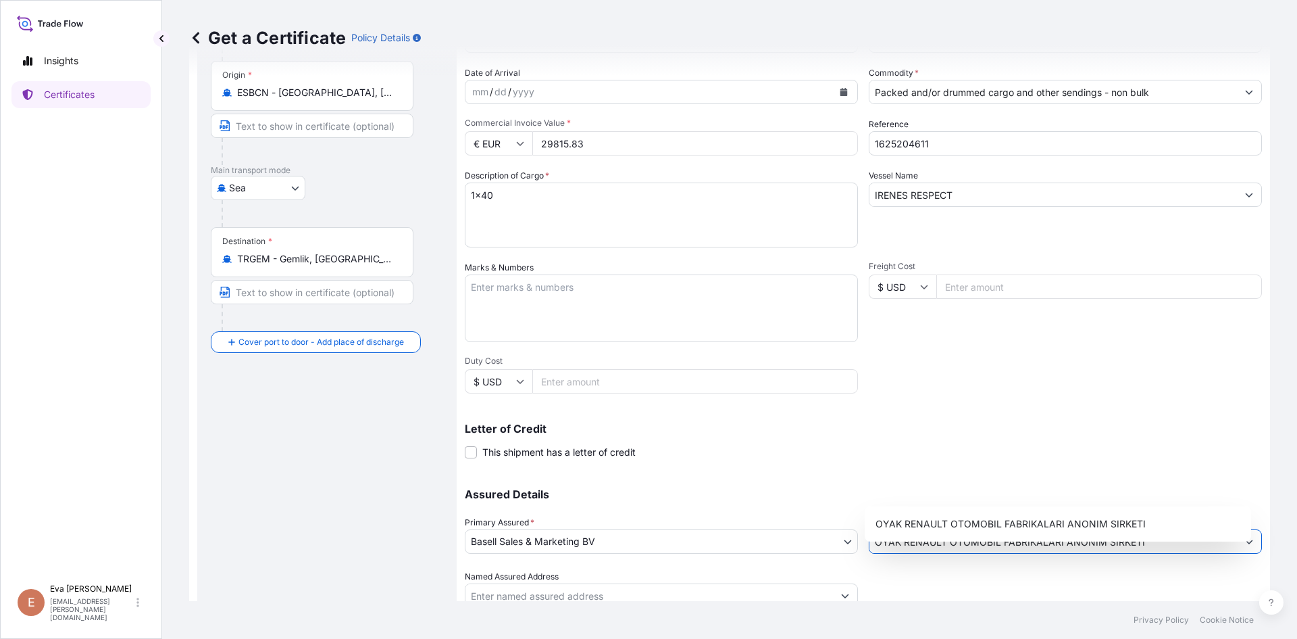
scroll to position [38, 0]
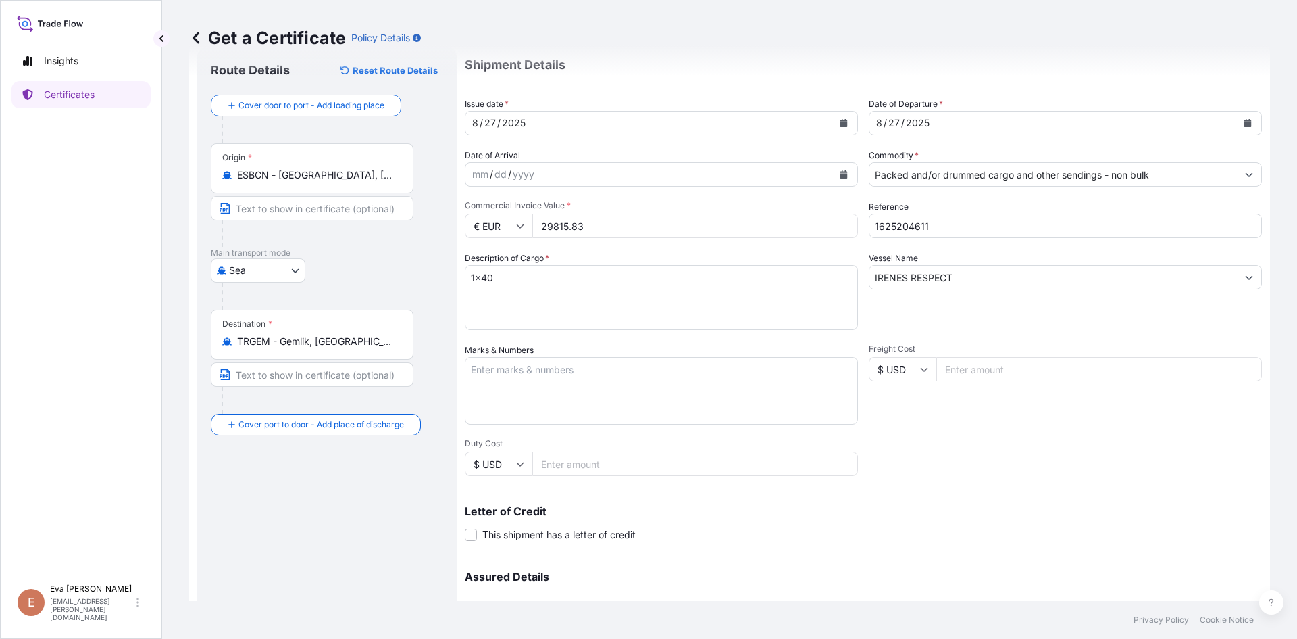
drag, startPoint x: 603, startPoint y: 230, endPoint x: 416, endPoint y: 230, distance: 187.2
click at [416, 230] on form "Route Details Reset Route Details Cover door to port - Add loading place Place …" at bounding box center [729, 387] width 1081 height 698
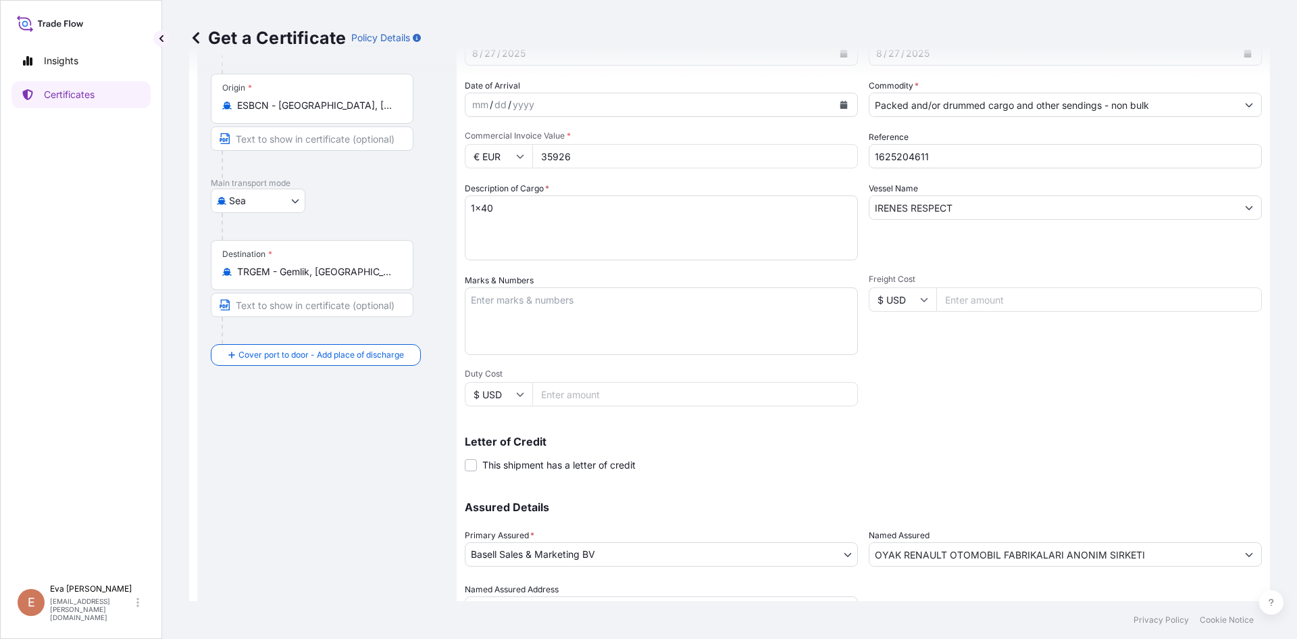
scroll to position [173, 0]
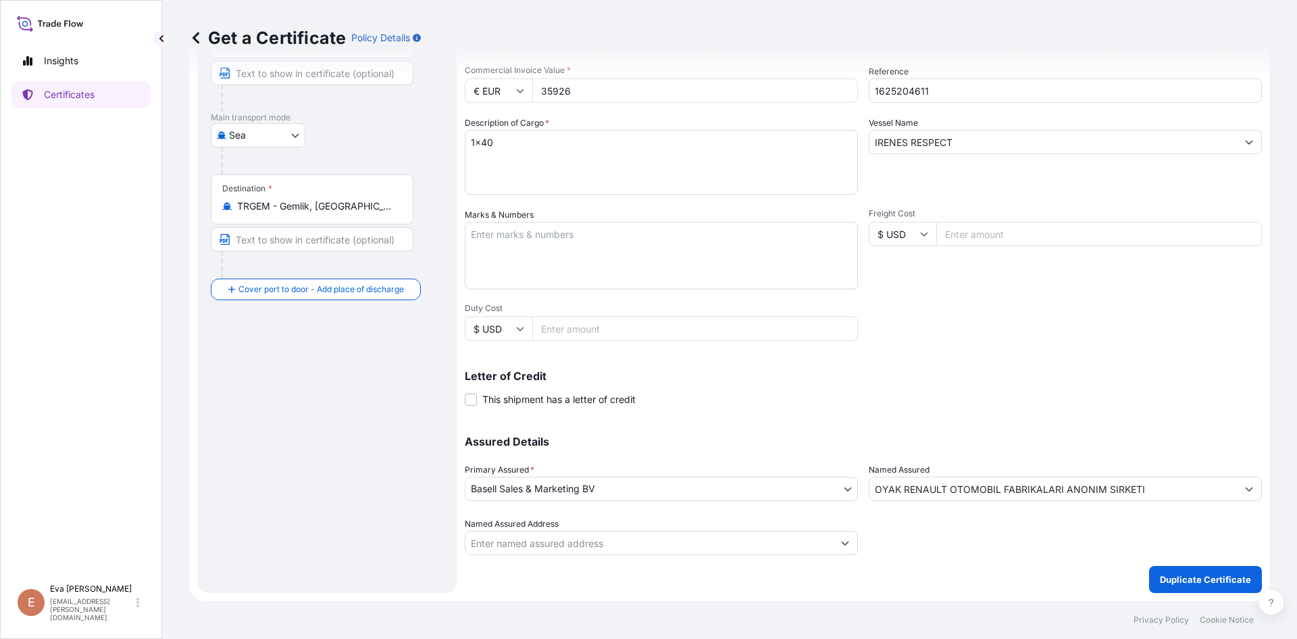
type input "35926"
click at [1180, 578] on p "Duplicate Certificate" at bounding box center [1205, 579] width 91 height 14
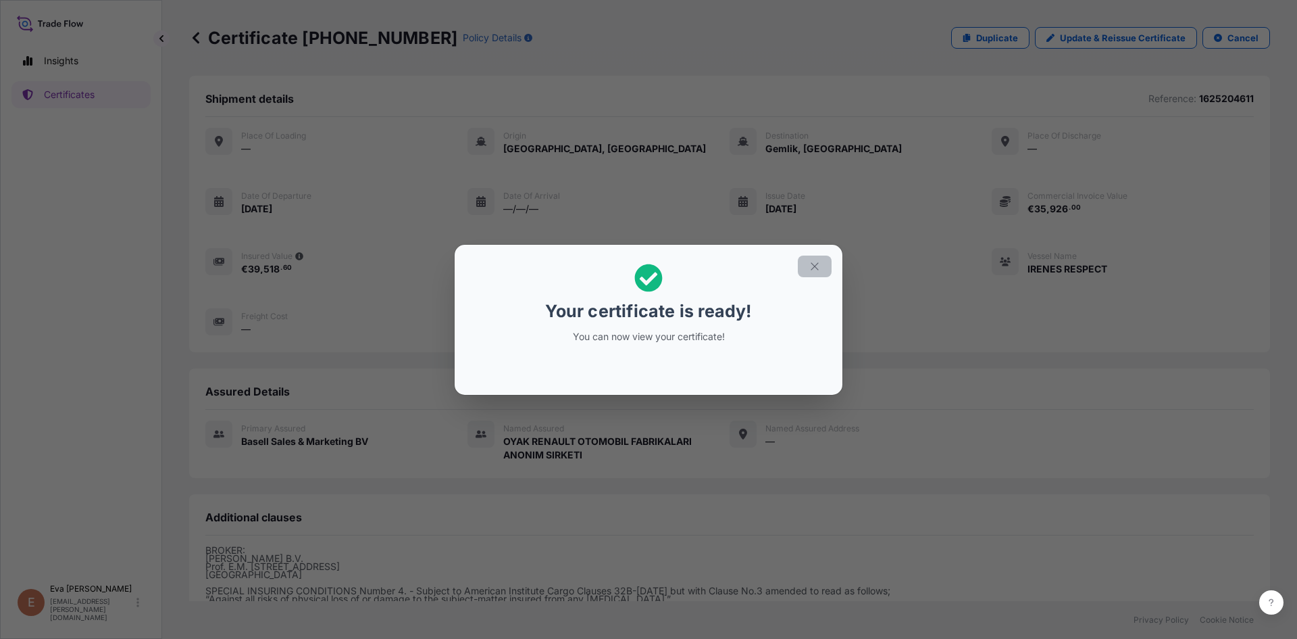
click at [816, 264] on icon "button" at bounding box center [815, 266] width 12 height 12
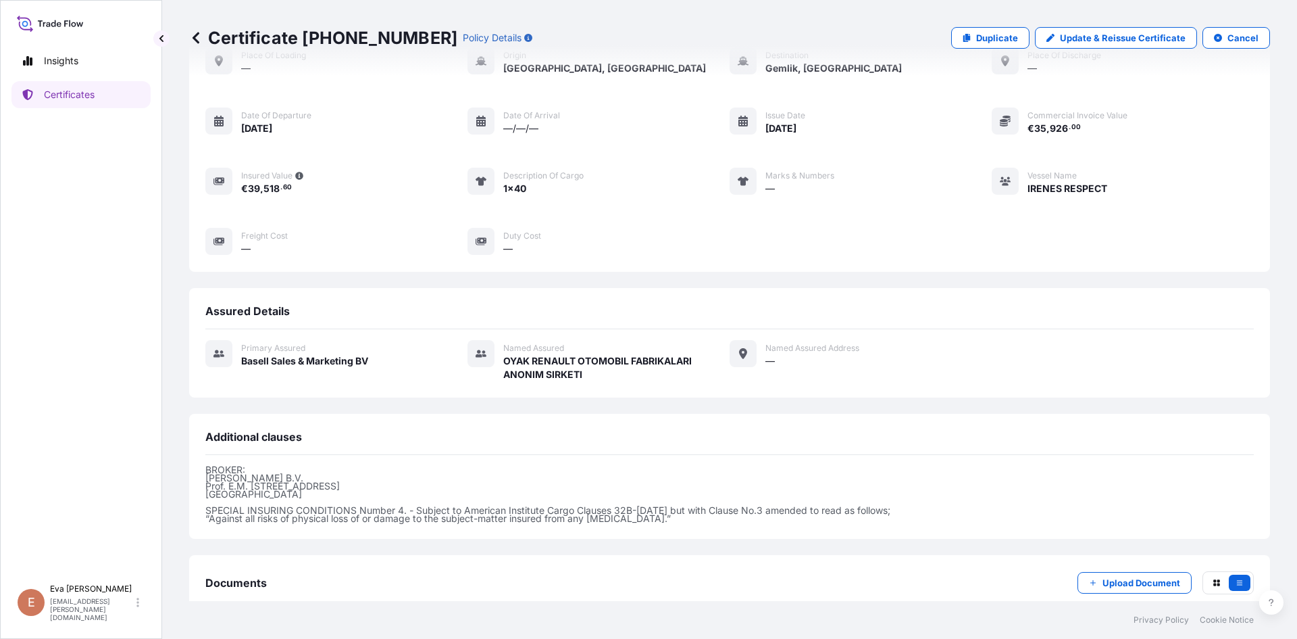
scroll to position [161, 0]
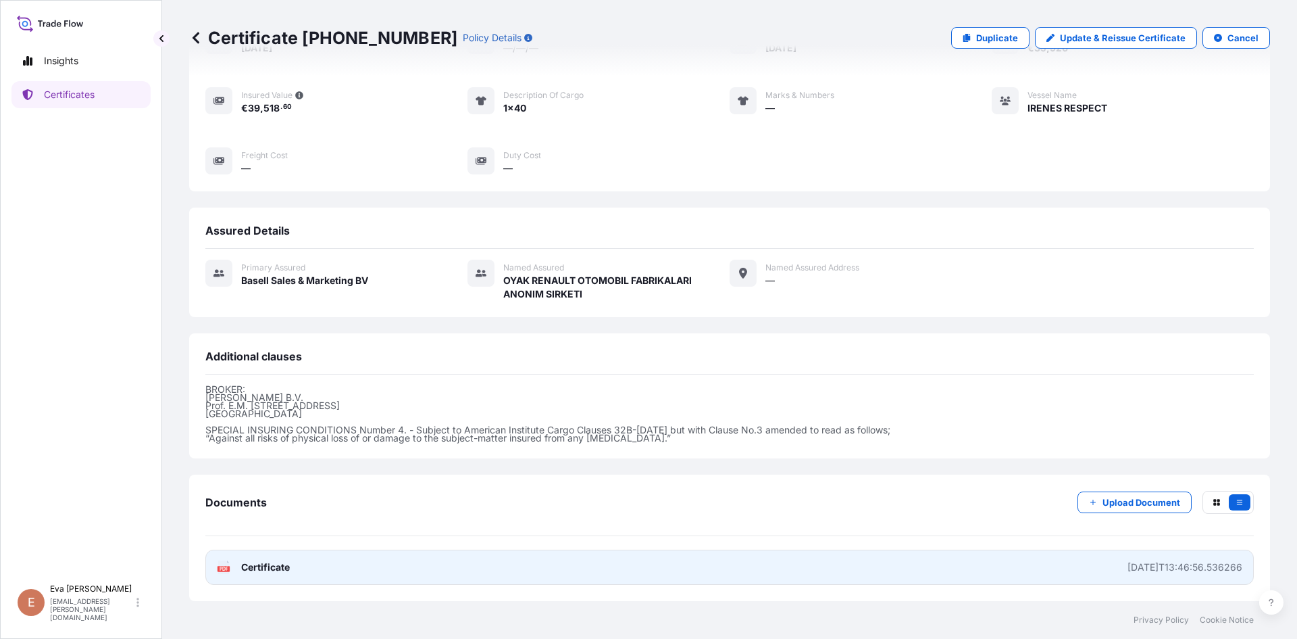
click at [224, 571] on rect at bounding box center [224, 568] width 12 height 5
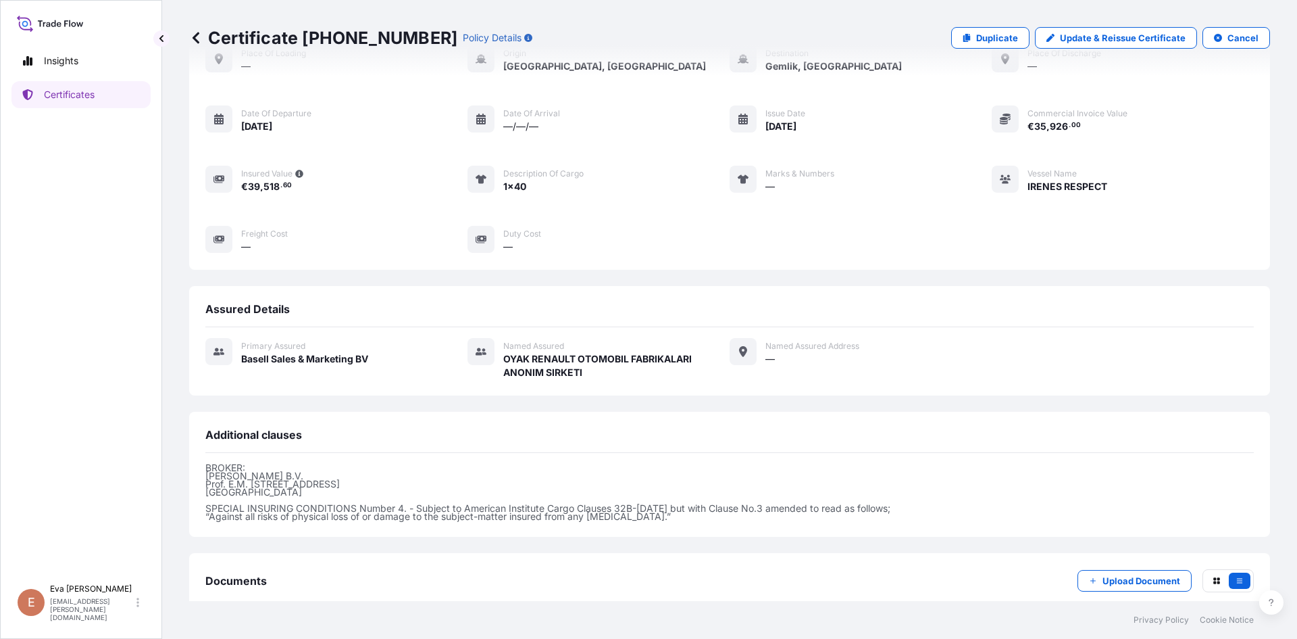
scroll to position [0, 0]
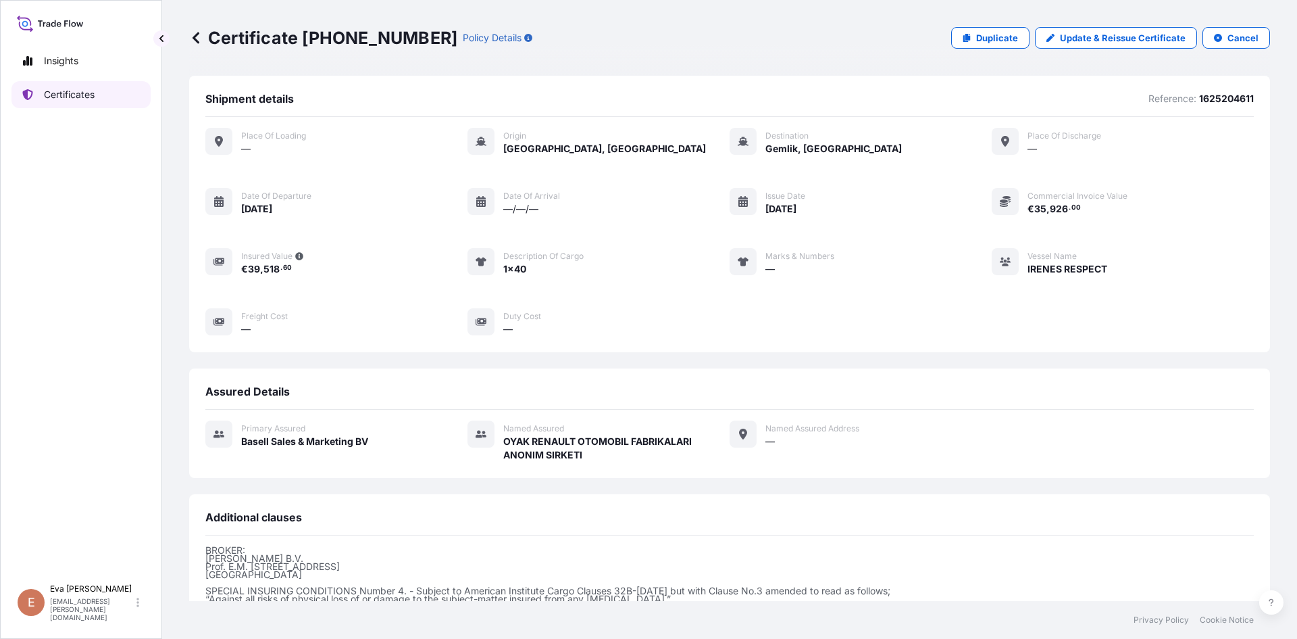
click at [99, 99] on link "Certificates" at bounding box center [80, 94] width 139 height 27
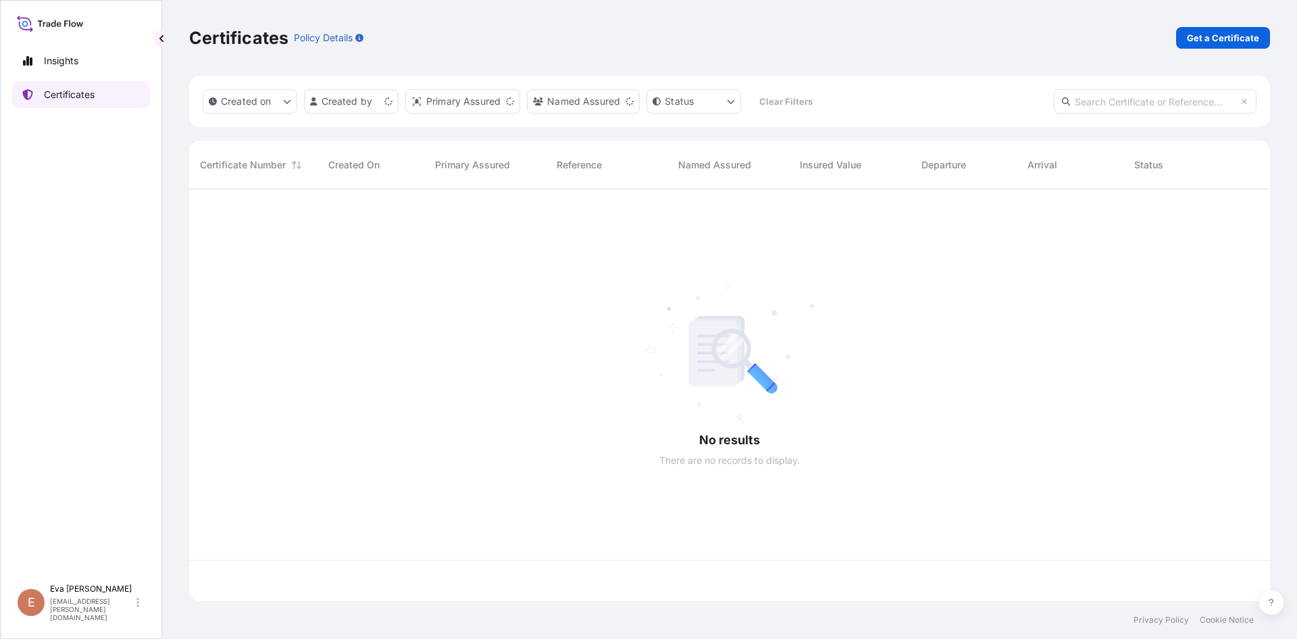
scroll to position [409, 1071]
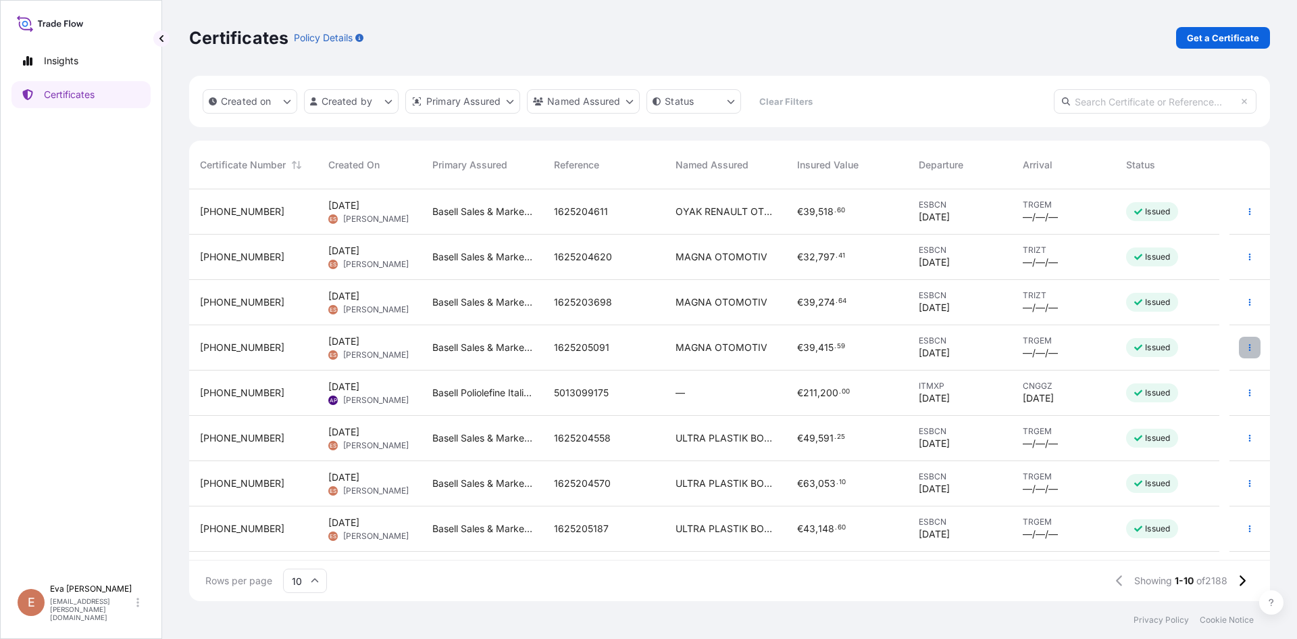
click at [1241, 343] on button "button" at bounding box center [1250, 348] width 22 height 22
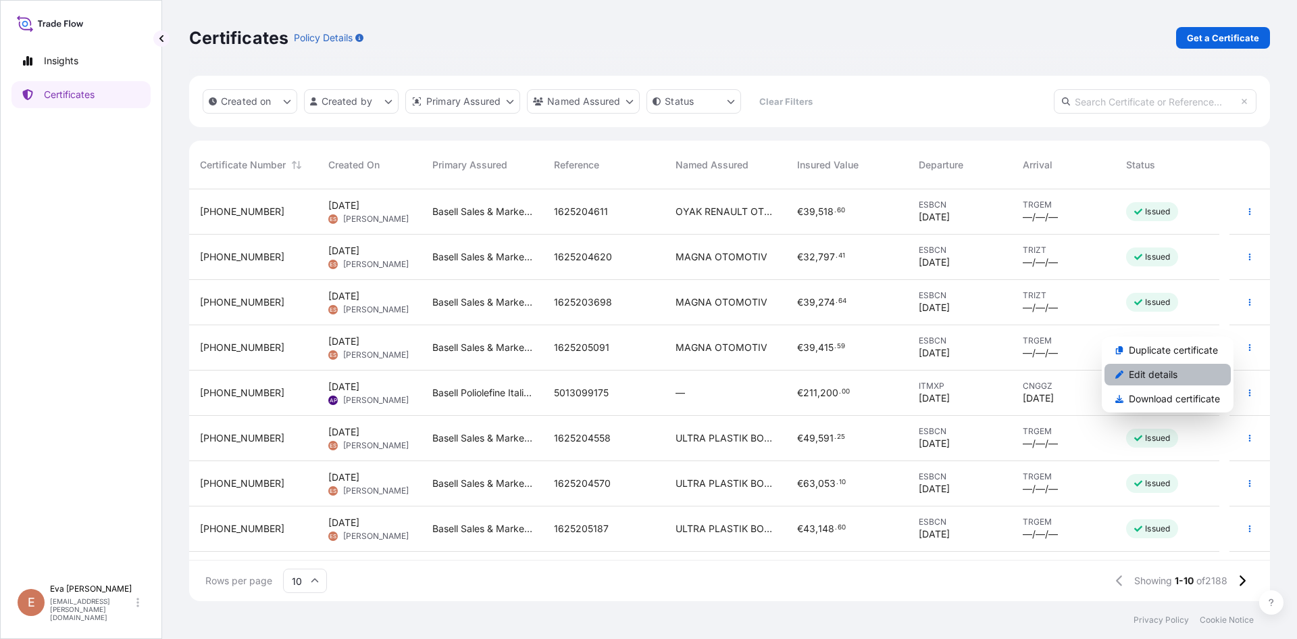
click at [1174, 370] on p "Edit details" at bounding box center [1153, 375] width 49 height 14
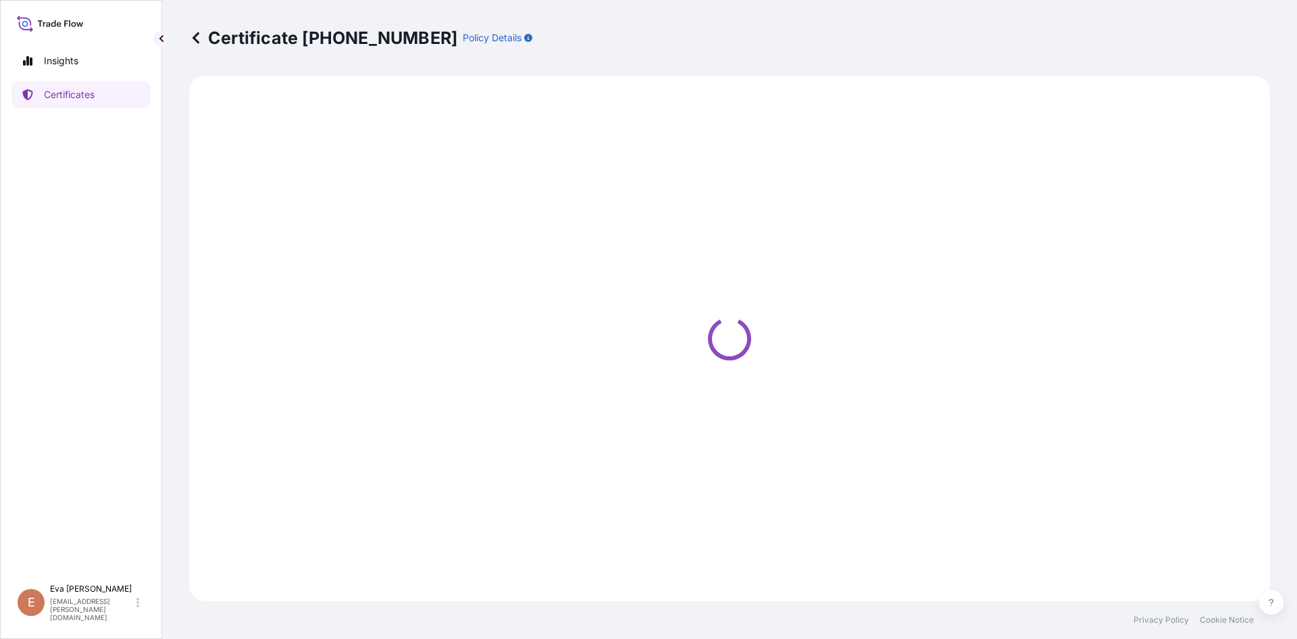
select select "Sea"
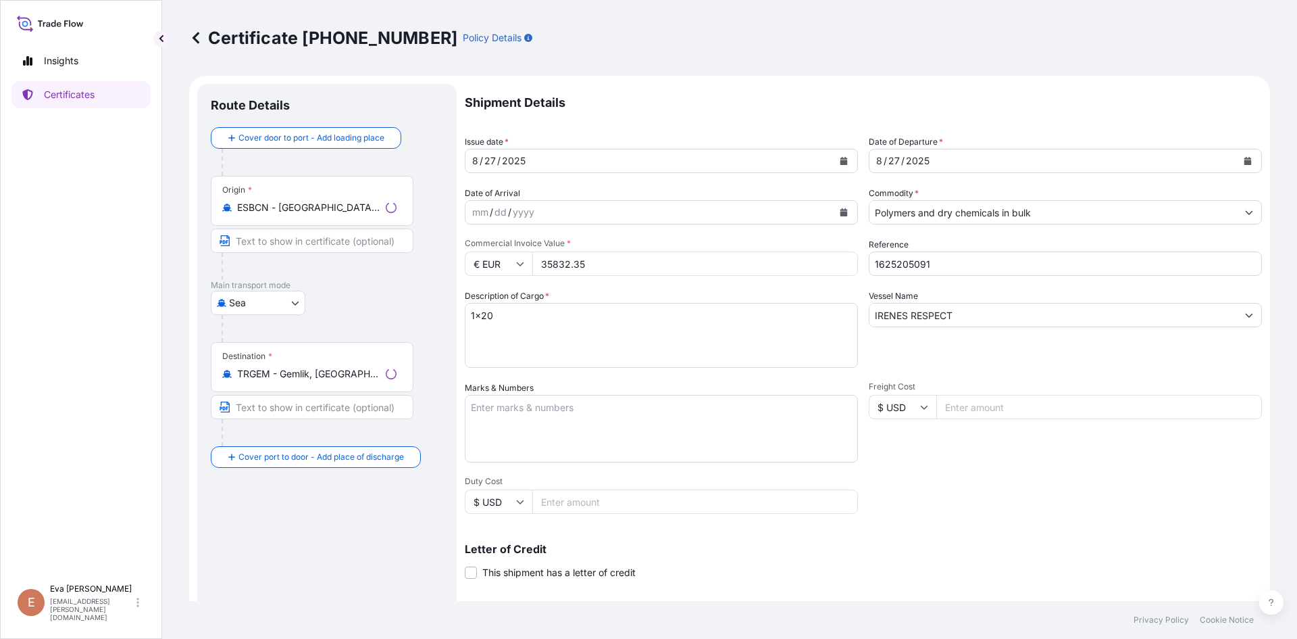
select select "32164"
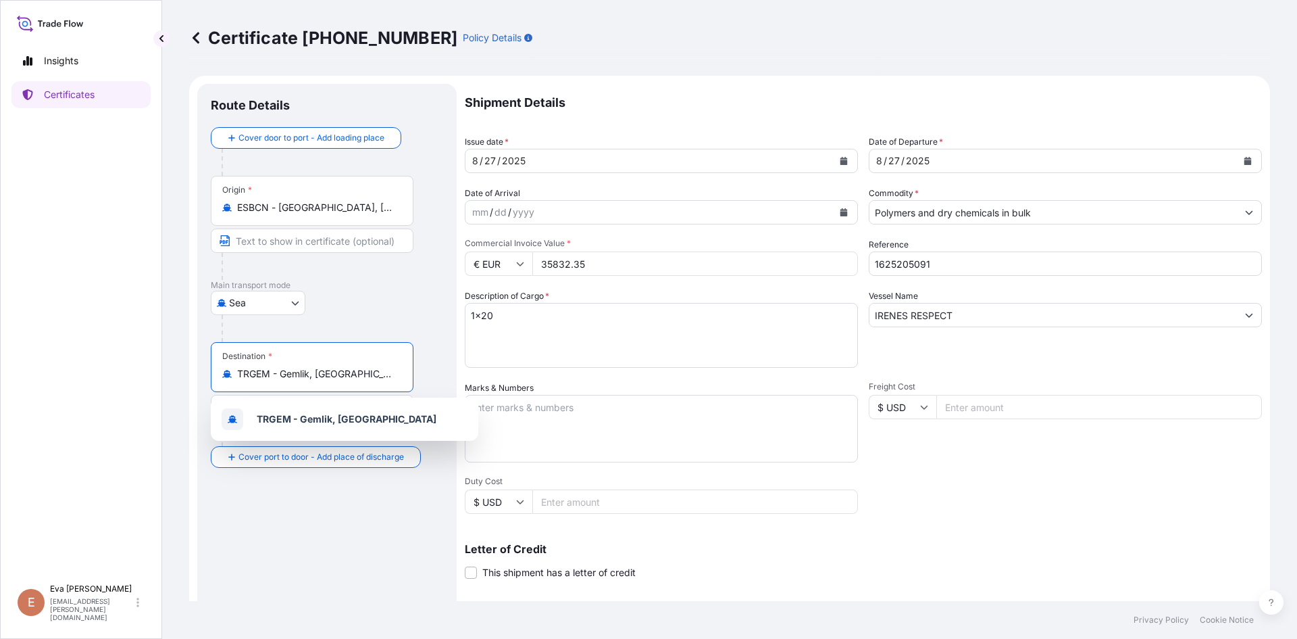
drag, startPoint x: 357, startPoint y: 379, endPoint x: 191, endPoint y: 377, distance: 166.3
click at [191, 377] on form "Route Details Cover door to port - Add loading place Place of loading Road / In…" at bounding box center [729, 425] width 1081 height 698
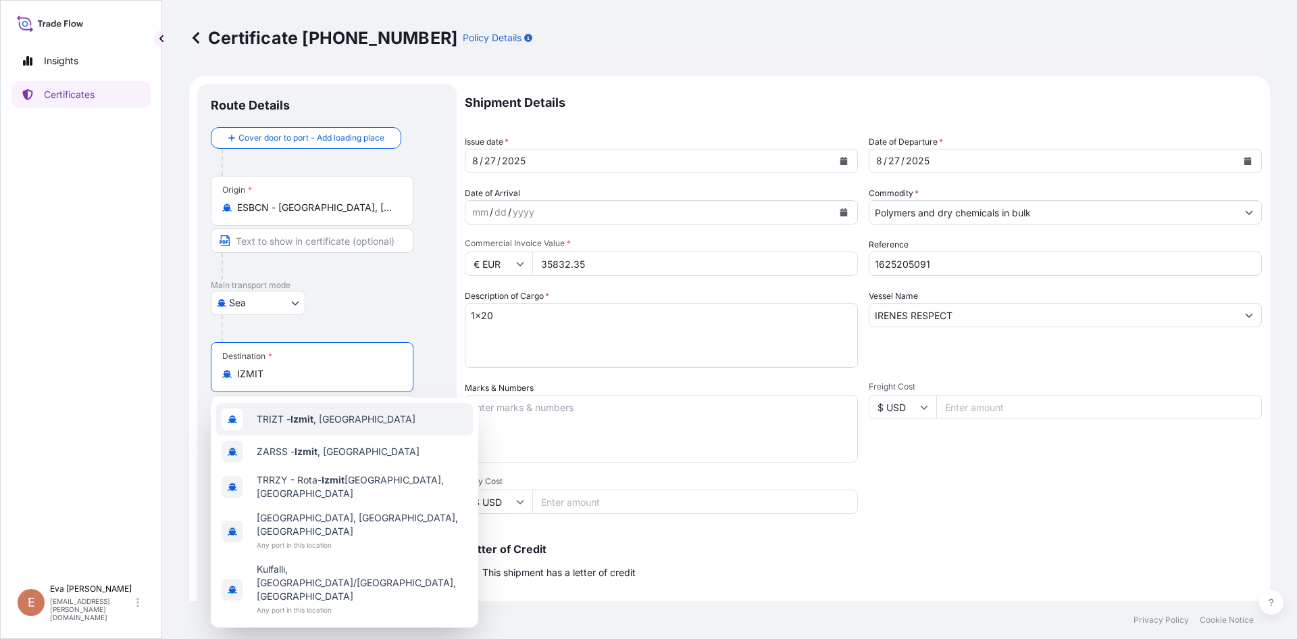
click at [281, 412] on div "TRIZT - [GEOGRAPHIC_DATA] , [GEOGRAPHIC_DATA]" at bounding box center [344, 419] width 257 height 32
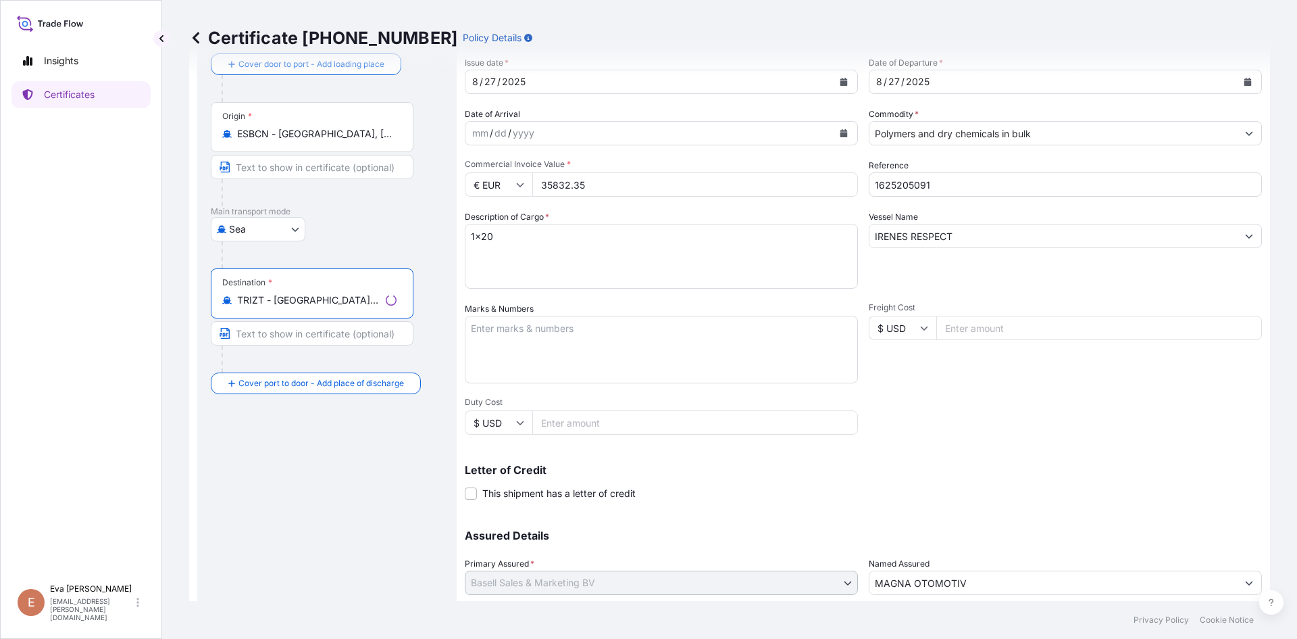
scroll to position [173, 0]
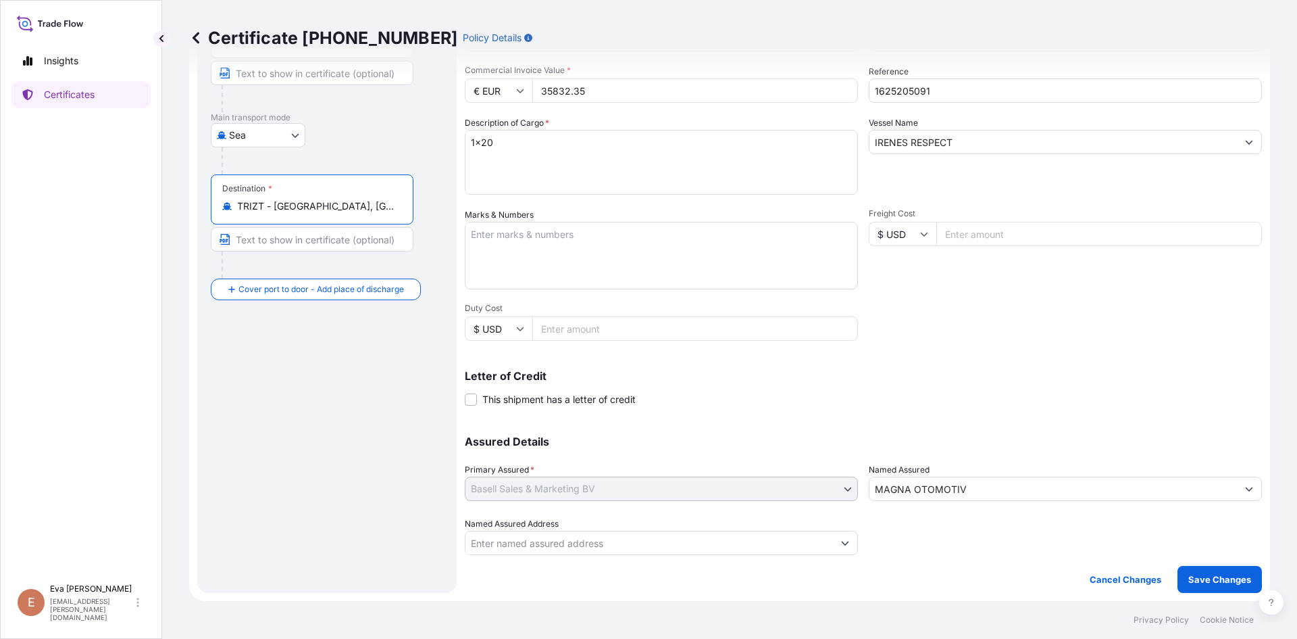
type input "TRIZT - [GEOGRAPHIC_DATA], [GEOGRAPHIC_DATA]"
click at [1218, 591] on button "Save Changes" at bounding box center [1220, 579] width 84 height 27
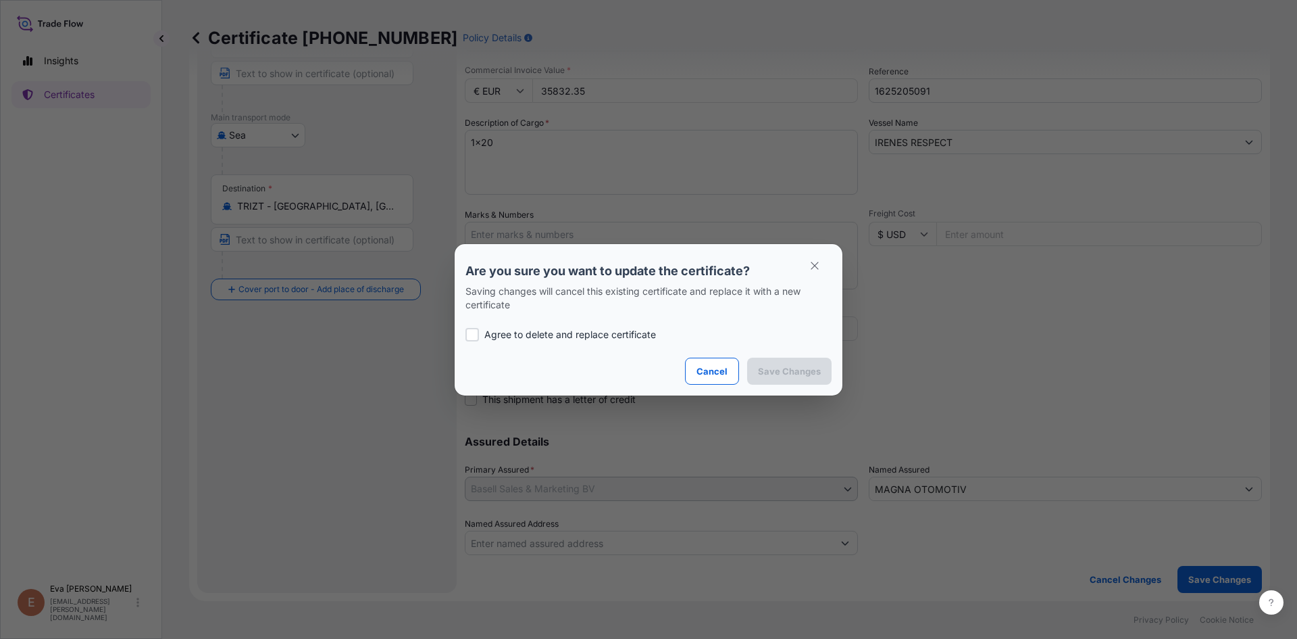
click at [539, 329] on p "Agree to delete and replace certificate" at bounding box center [571, 335] width 172 height 14
checkbox input "true"
click at [774, 372] on p "Save Changes" at bounding box center [789, 371] width 63 height 14
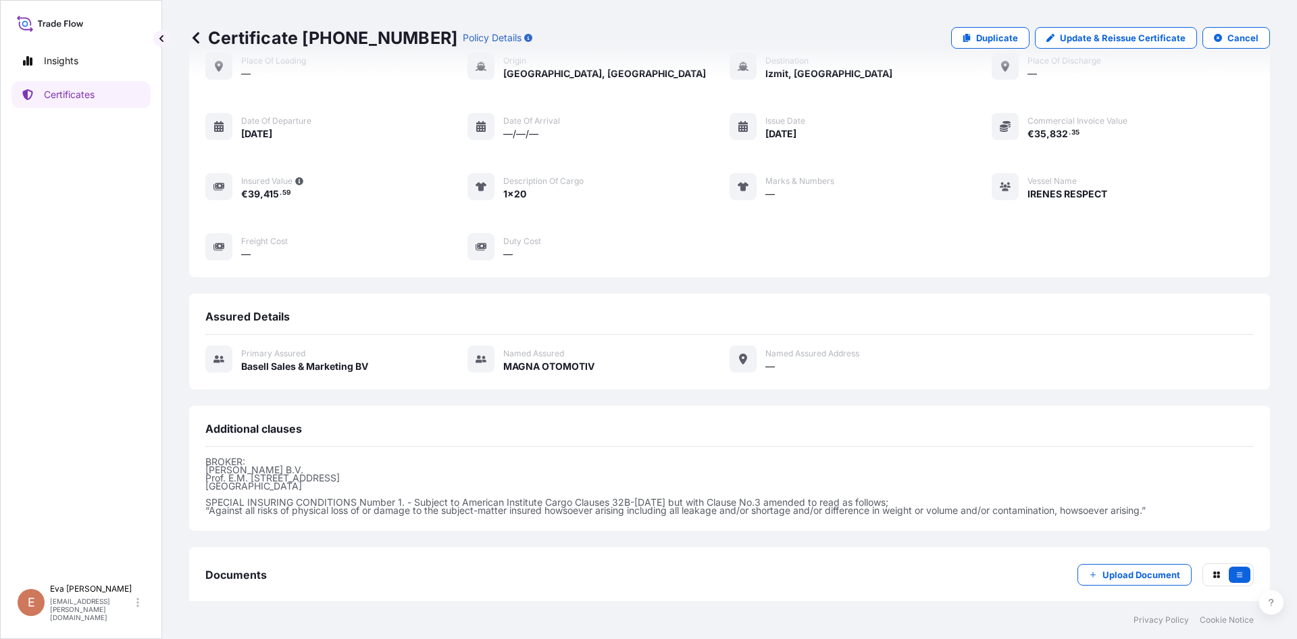
scroll to position [147, 0]
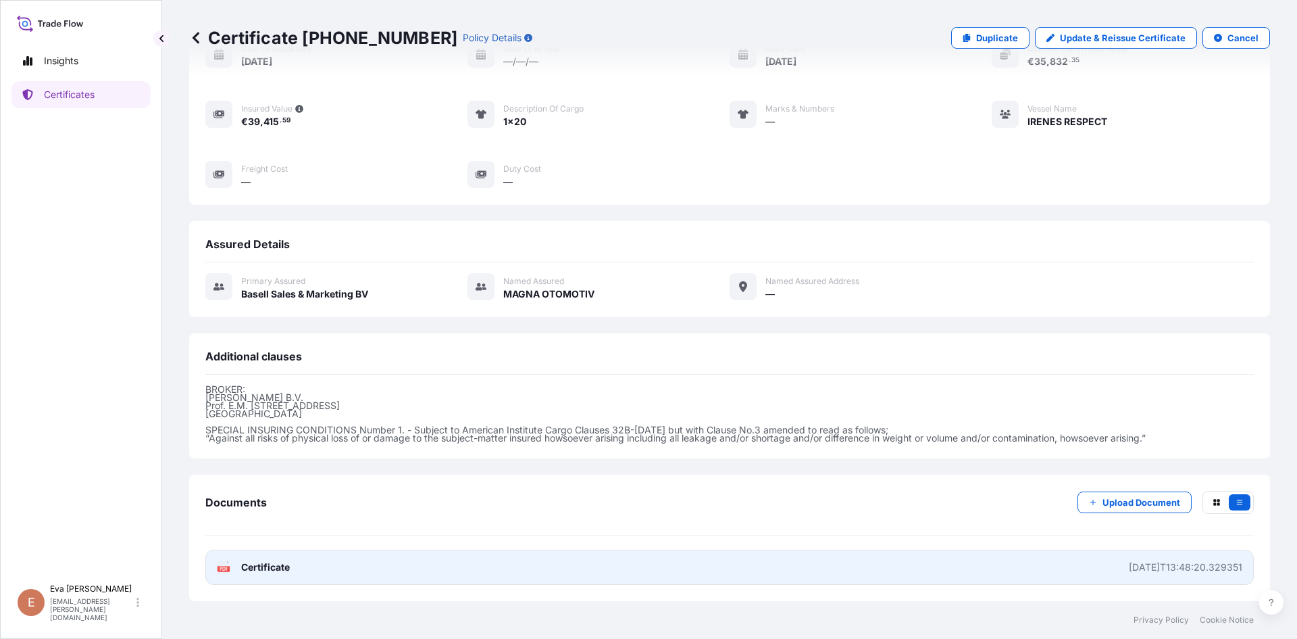
click at [226, 567] on text "PDF" at bounding box center [224, 568] width 9 height 5
